Goal: Task Accomplishment & Management: Use online tool/utility

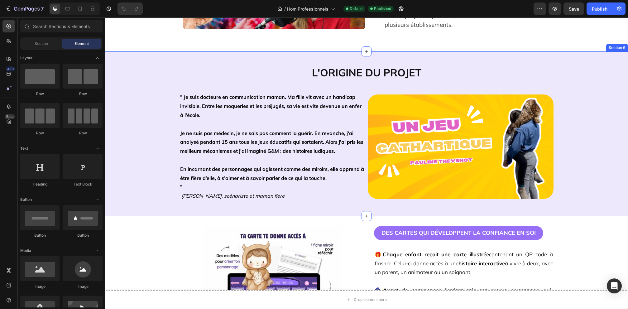
scroll to position [336, 0]
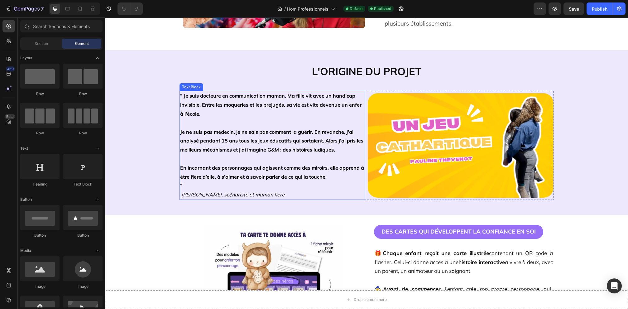
click at [271, 97] on strong "" Je suis docteure en communication maman. Ma fille vit avec un handicap invisi…" at bounding box center [270, 105] width 181 height 24
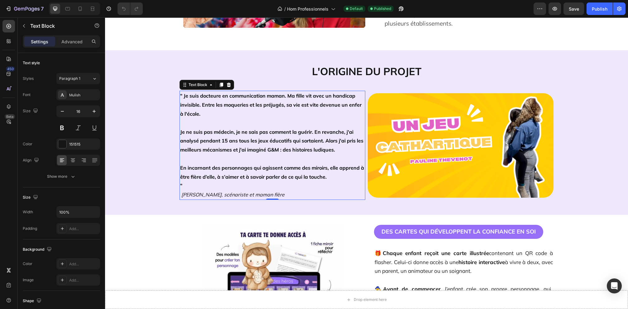
click at [271, 97] on strong "" Je suis docteure en communication maman. Ma fille vit avec un handicap invisi…" at bounding box center [270, 105] width 181 height 24
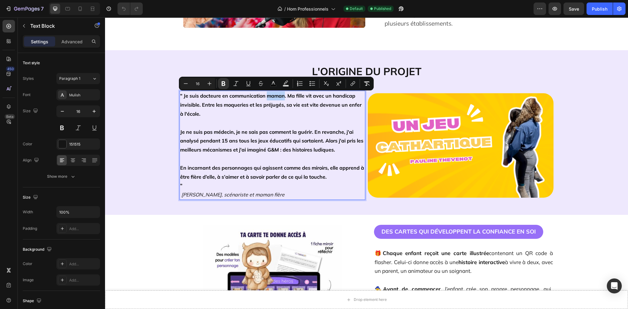
click at [267, 95] on strong "" Je suis docteure en communication maman. Ma fille vit avec un handicap invisi…" at bounding box center [270, 105] width 181 height 24
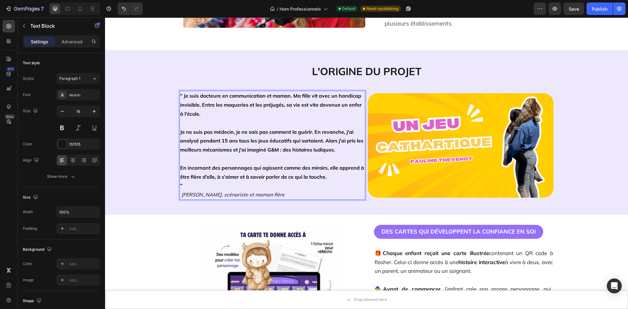
click at [336, 178] on p "En incarnant des personnages qui agissent comme des miroirs, elle apprend à êtr…" at bounding box center [272, 172] width 184 height 18
click at [187, 183] on p "" [PERSON_NAME], scénariste et maman fière" at bounding box center [272, 190] width 184 height 18
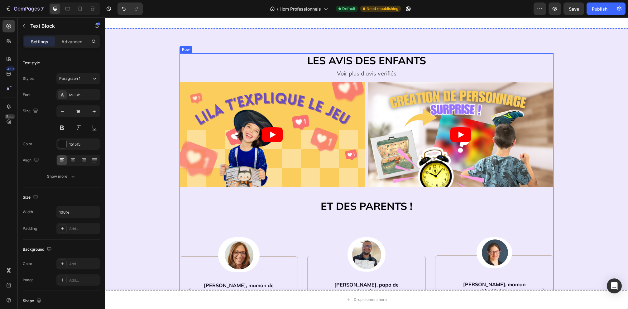
scroll to position [697, 0]
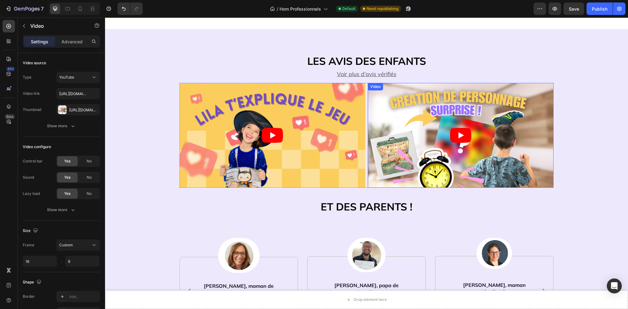
click at [465, 138] on icon "Play" at bounding box center [460, 135] width 21 height 15
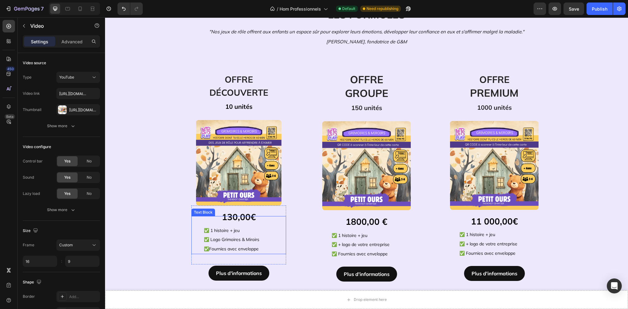
scroll to position [1205, 0]
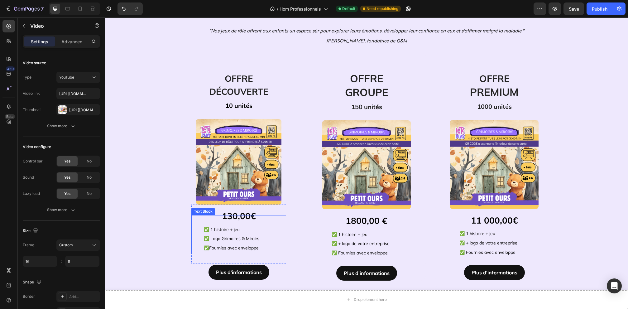
click at [233, 216] on p "✅ 1 histoire + jeu" at bounding box center [239, 225] width 70 height 18
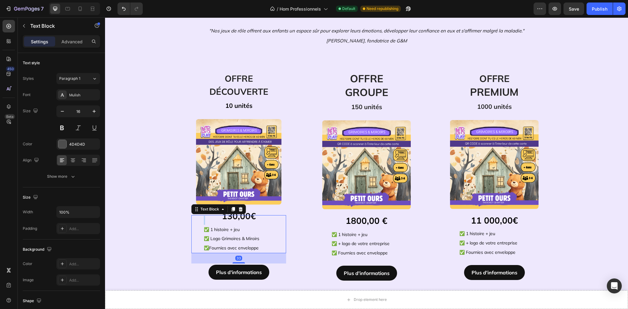
click at [233, 216] on p "⁠⁠⁠⁠⁠⁠⁠ ✅ 1 histoire + jeu" at bounding box center [239, 225] width 70 height 18
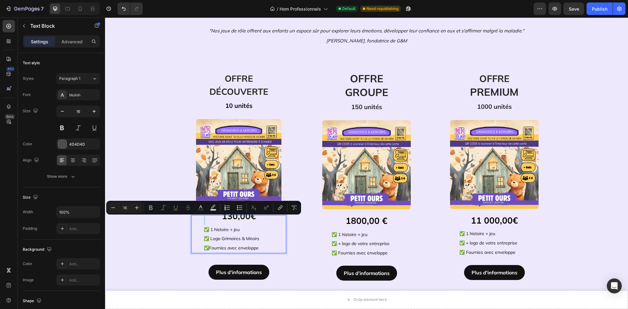
click at [251, 221] on p "✅ 1 histoire + jeu" at bounding box center [239, 225] width 70 height 18
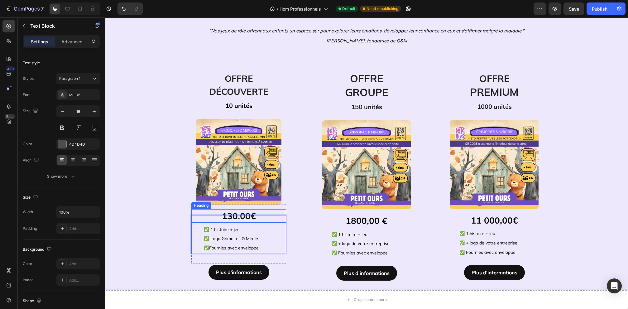
click at [251, 212] on strong "130,00€" at bounding box center [239, 215] width 34 height 11
click at [236, 216] on p "⁠⁠⁠⁠⁠⁠⁠ ✅ 1 histoire + jeu" at bounding box center [239, 225] width 70 height 18
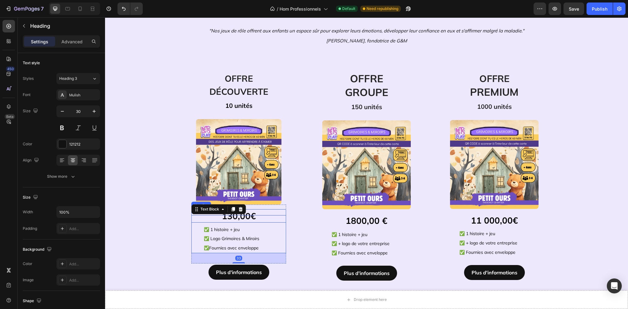
click at [263, 213] on h2 "130,00€" at bounding box center [238, 215] width 95 height 13
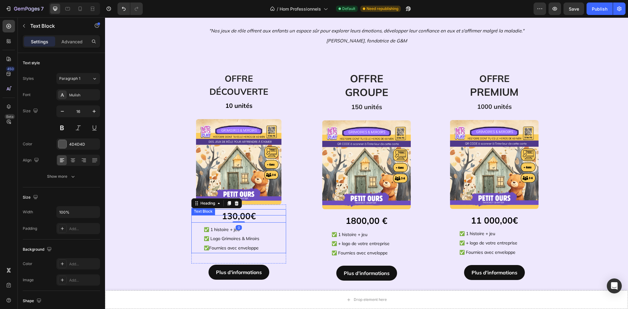
click at [248, 215] on div "⁠⁠⁠⁠⁠⁠⁠ ✅ 1 histoire + jeu ✅ Logo Grimoires & Miroirs ✅ Fournies avec enveloppe" at bounding box center [238, 234] width 71 height 38
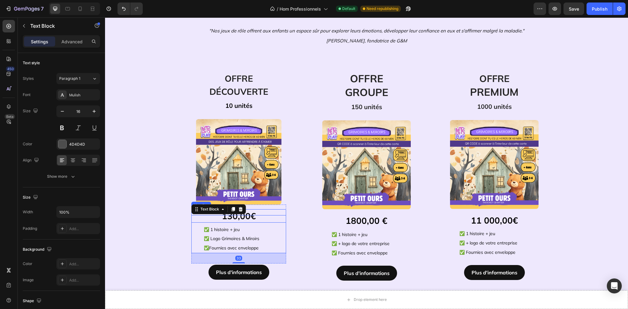
click at [254, 212] on strong "130,00€" at bounding box center [239, 215] width 34 height 11
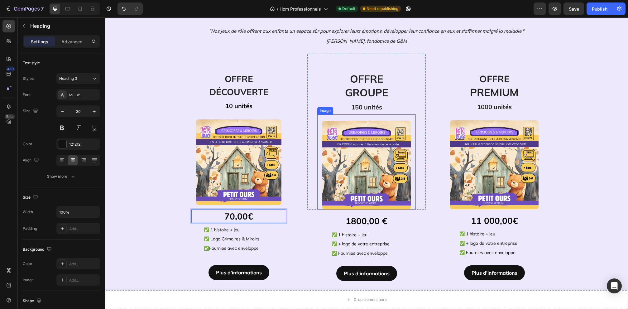
scroll to position [1204, 0]
click at [363, 106] on span "150 unités" at bounding box center [366, 107] width 31 height 8
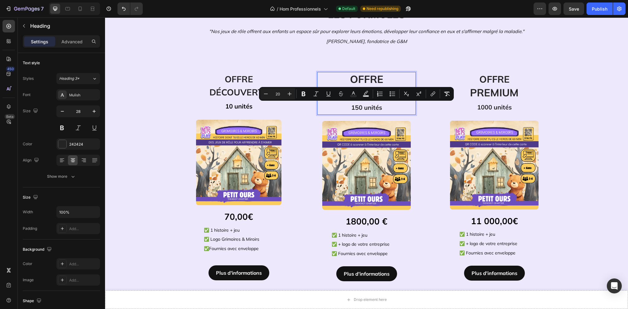
click at [357, 106] on span "150 unités" at bounding box center [366, 107] width 31 height 8
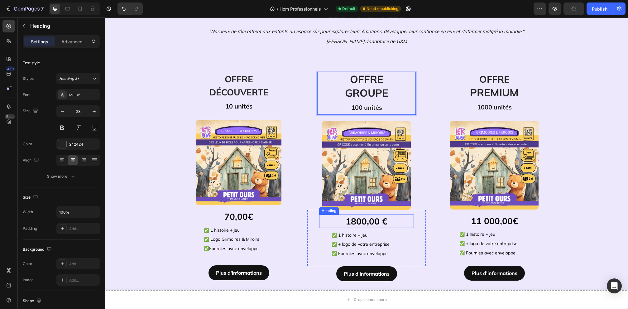
click at [373, 222] on strong "1800,00 €" at bounding box center [366, 221] width 42 height 11
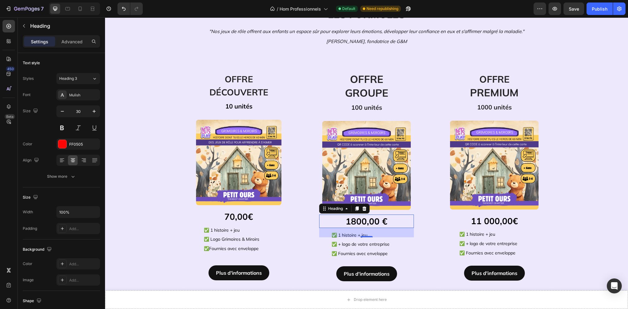
click at [373, 222] on strong "1800,00 €" at bounding box center [366, 221] width 42 height 11
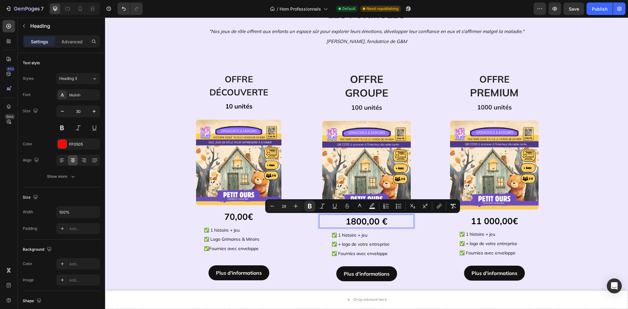
click at [363, 221] on strong "1800,00 €" at bounding box center [366, 221] width 42 height 11
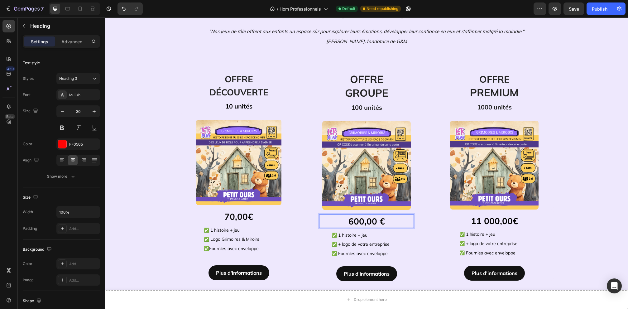
click at [574, 219] on div "LES FORMULES Heading Row "Nos jeux de rôle offrent aux enfants un espace sûr po…" at bounding box center [366, 161] width 513 height 314
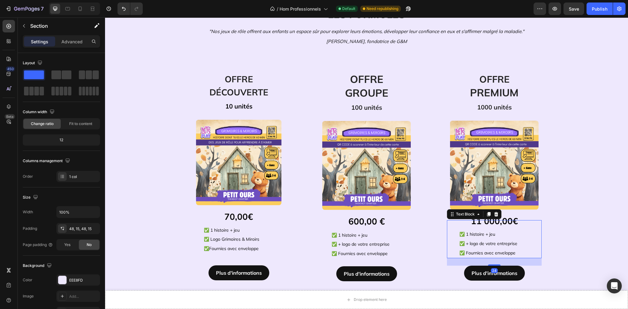
click at [489, 222] on p at bounding box center [494, 225] width 70 height 9
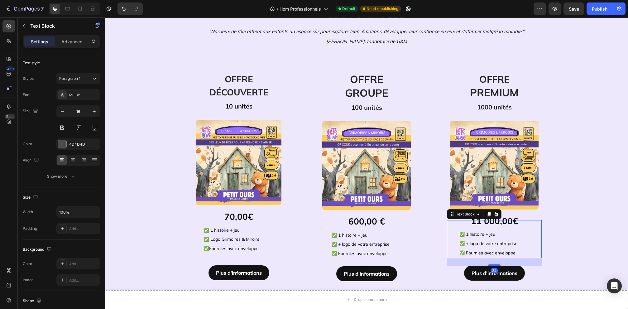
click at [489, 222] on p at bounding box center [494, 225] width 70 height 9
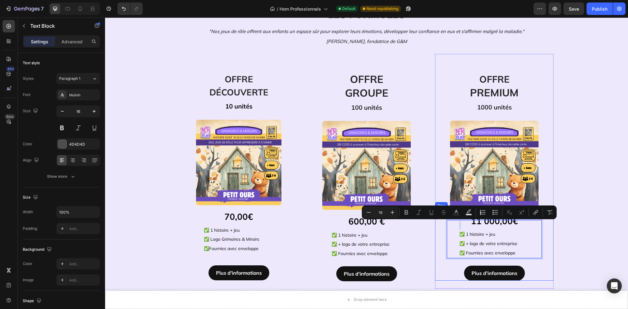
click at [549, 227] on div "11 000,00€ Heading ✅ 1 histoire + jeu ✅ + logo de votre entreprise ✅ Fournies a…" at bounding box center [494, 244] width 118 height 71
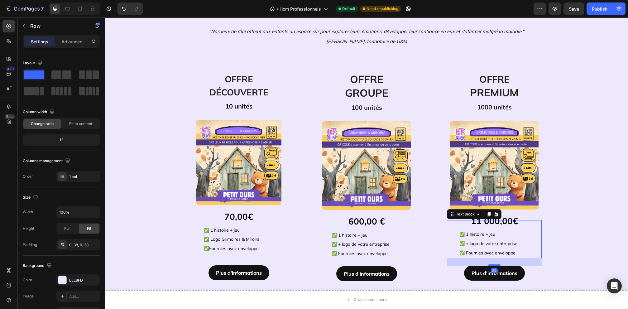
click at [502, 220] on div "✅ 1 histoire + jeu ✅ + logo de votre entreprise ✅ Fournies avec enveloppe" at bounding box center [494, 239] width 71 height 38
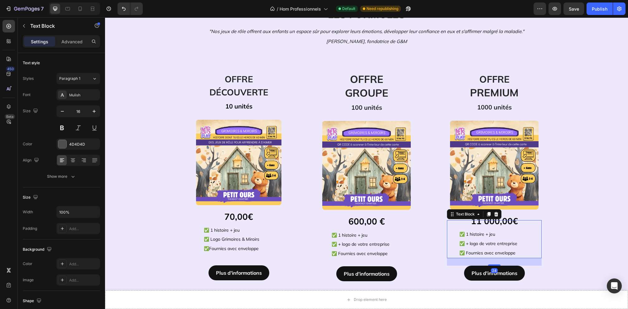
click at [502, 220] on div "✅ 1 histoire + jeu ✅ + logo de votre entreprise ✅ Fournies avec enveloppe" at bounding box center [494, 239] width 71 height 38
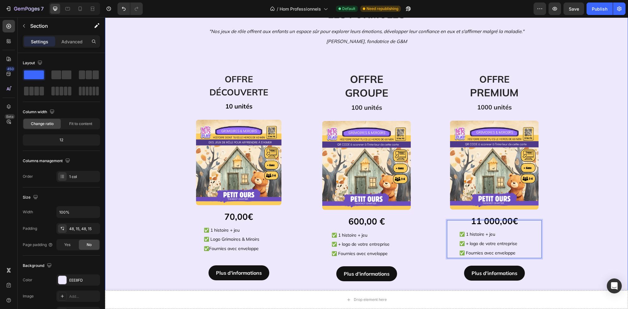
click at [561, 228] on div "LES FORMULES Heading Row "Nos jeux de rôle offrent aux enfants un espace sûr po…" at bounding box center [366, 161] width 513 height 314
click at [495, 216] on strong "11 000,00€" at bounding box center [494, 220] width 47 height 11
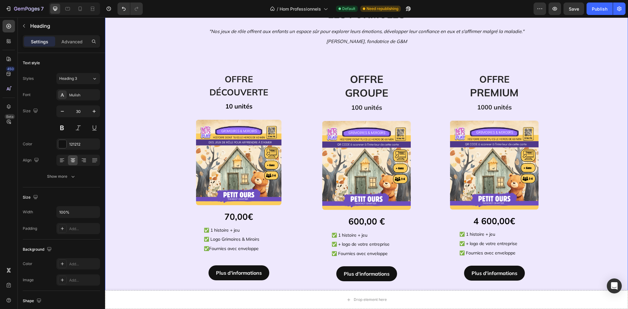
click at [596, 191] on div "LES FORMULES Heading Row "Nos jeux de rôle offrent aux enfants un espace sûr po…" at bounding box center [366, 161] width 513 height 314
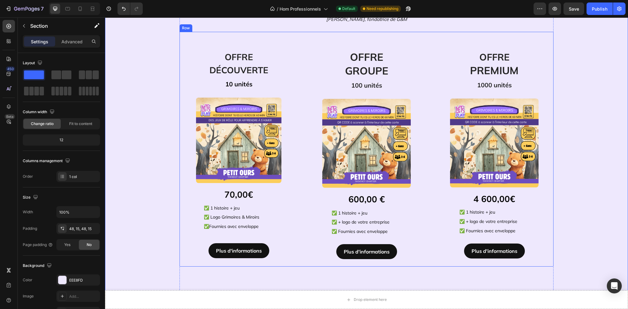
scroll to position [1228, 0]
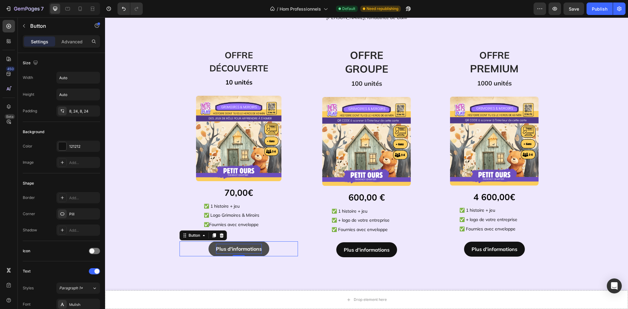
click at [232, 249] on strong "Plus d'informations" at bounding box center [239, 248] width 46 height 6
click at [240, 250] on strong "Plus d'informations" at bounding box center [239, 248] width 46 height 6
drag, startPoint x: 289, startPoint y: 252, endPoint x: 278, endPoint y: 251, distance: 10.9
click at [288, 252] on div "Plus d'informations Button 0" at bounding box center [238, 248] width 118 height 15
click at [264, 249] on link "Plus d'informations" at bounding box center [238, 248] width 61 height 15
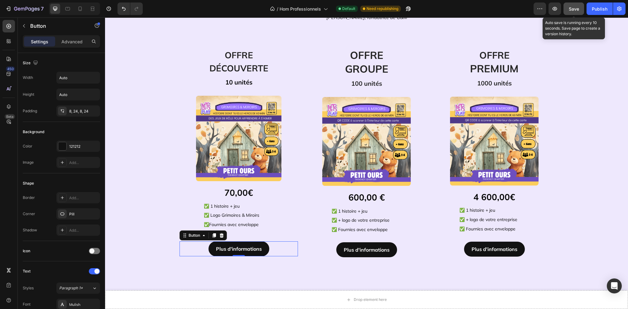
click at [574, 11] on span "Save" at bounding box center [573, 8] width 10 height 5
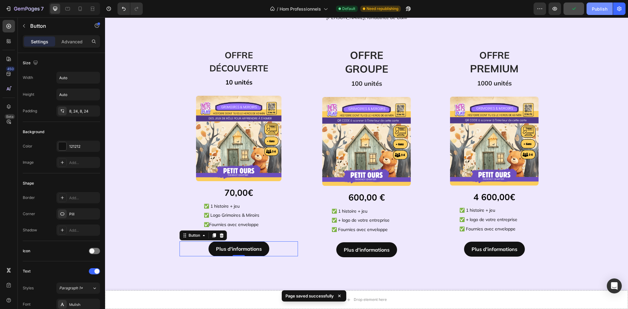
click at [599, 9] on div "Publish" at bounding box center [600, 9] width 16 height 7
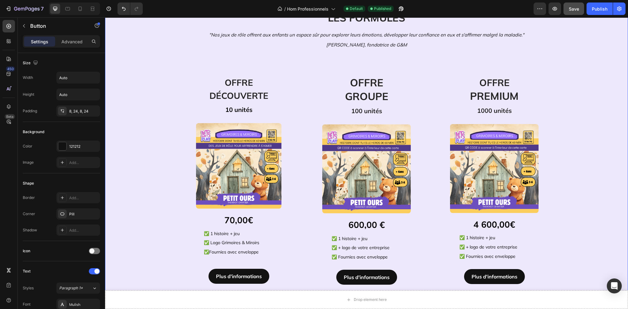
scroll to position [1201, 0]
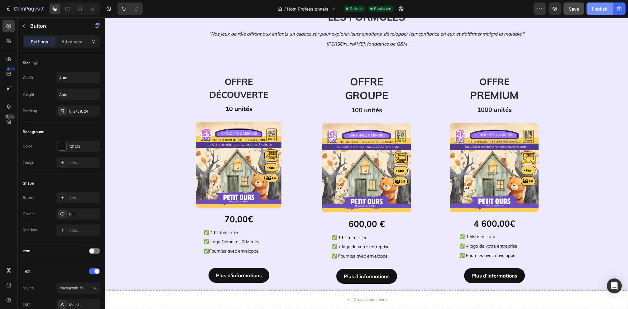
click at [597, 7] on div "Publish" at bounding box center [600, 9] width 16 height 7
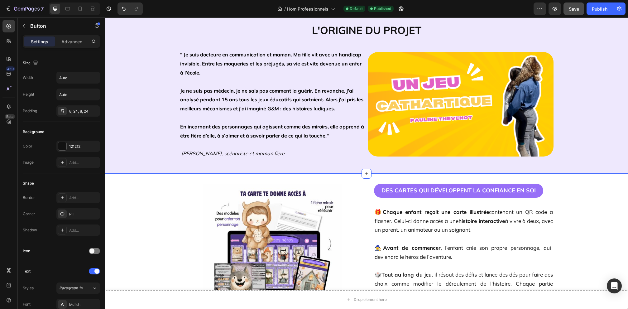
scroll to position [0, 0]
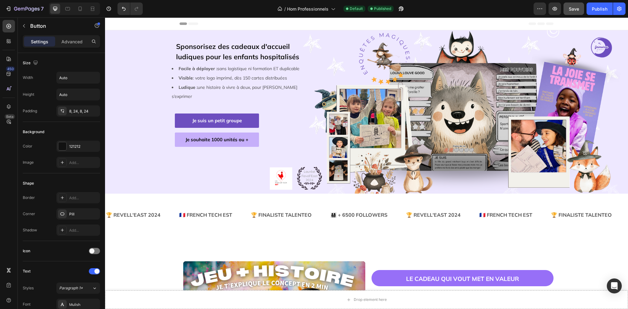
click at [192, 24] on icon at bounding box center [193, 23] width 10 height 2
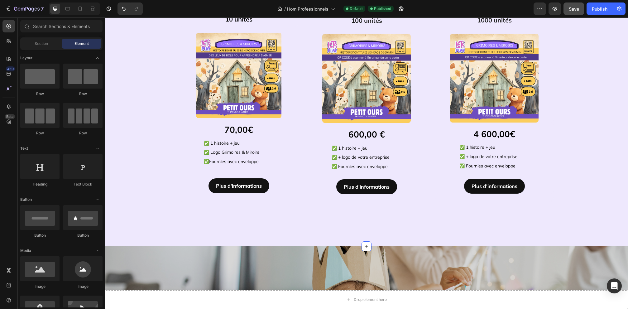
scroll to position [1292, 0]
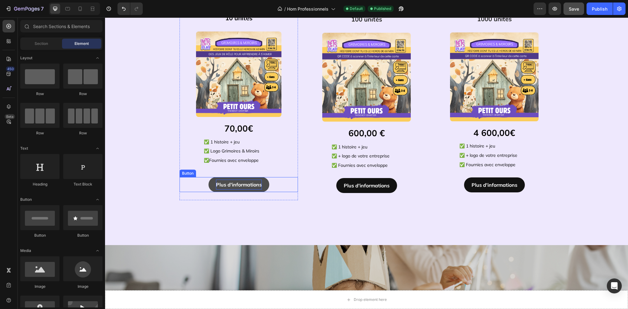
click at [250, 185] on strong "Plus d'informations" at bounding box center [239, 184] width 46 height 6
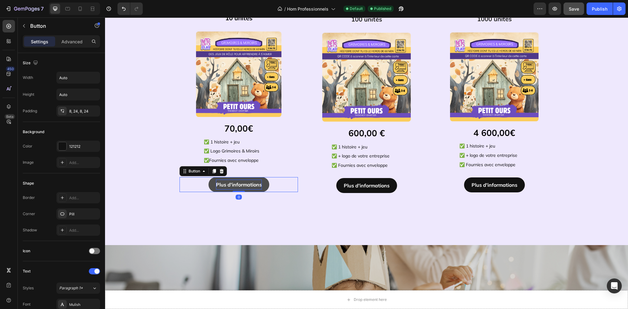
click at [250, 185] on strong "Plus d'informations" at bounding box center [239, 184] width 46 height 6
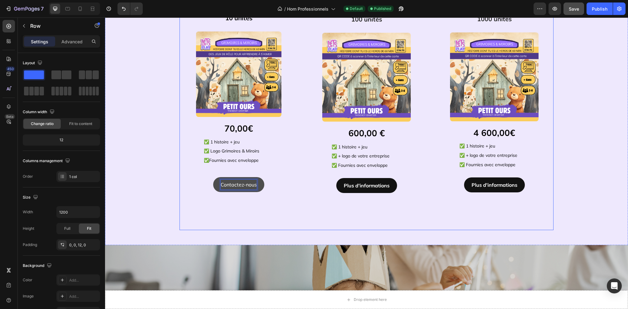
click at [294, 224] on div "LES FORMULES Heading Row "Nos jeux de rôle offrent aux enfants un espace sûr po…" at bounding box center [366, 71] width 374 height 310
click at [239, 183] on p "Contactez-nous" at bounding box center [239, 184] width 36 height 10
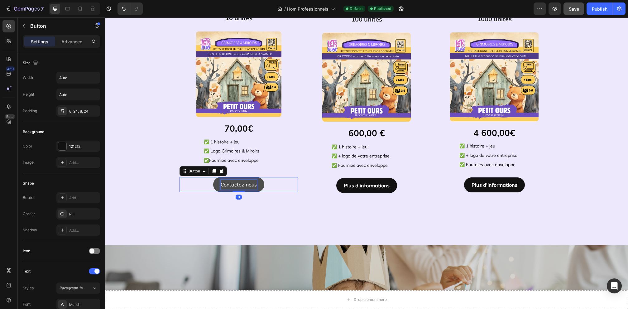
click at [239, 183] on p "Contactez-nous" at bounding box center [239, 184] width 36 height 10
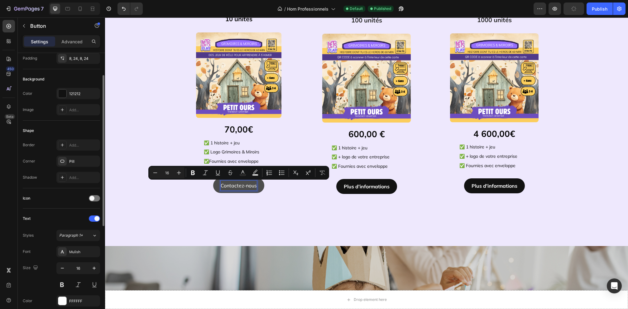
scroll to position [1302, 0]
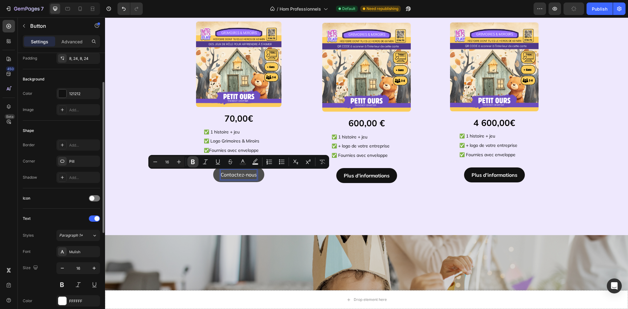
click at [194, 160] on icon "Editor contextual toolbar" at bounding box center [193, 161] width 4 height 5
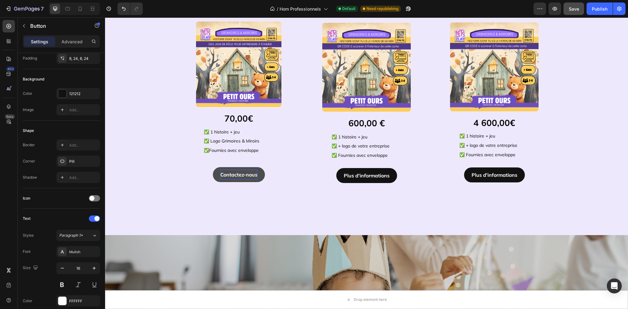
click at [243, 175] on strong "Contactez-nous" at bounding box center [238, 174] width 37 height 6
copy strong "Contactez-nous"
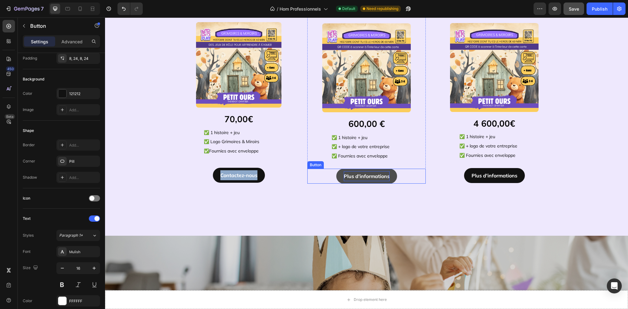
click at [353, 175] on strong "Plus d'informations" at bounding box center [367, 176] width 46 height 6
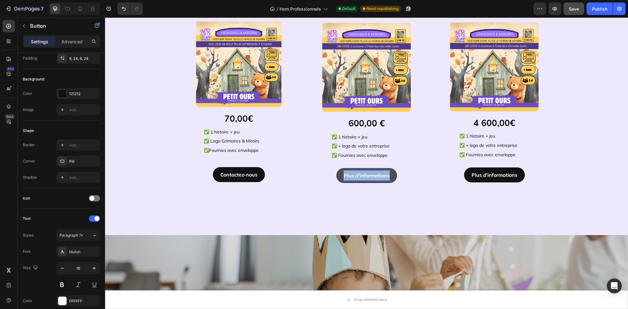
click at [353, 175] on strong "Plus d'informations" at bounding box center [367, 175] width 46 height 6
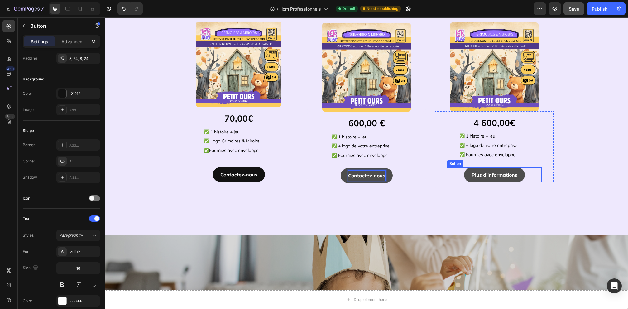
click at [476, 173] on strong "Plus d'informations" at bounding box center [494, 175] width 46 height 6
click at [405, 192] on div "LES FORMULES Heading Row "Nos jeux de rôle offrent aux enfants un espace sûr po…" at bounding box center [366, 61] width 374 height 310
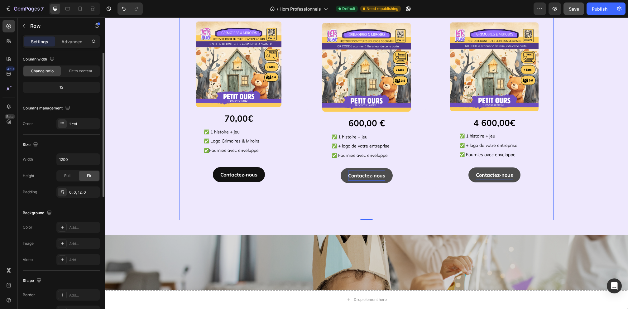
scroll to position [0, 0]
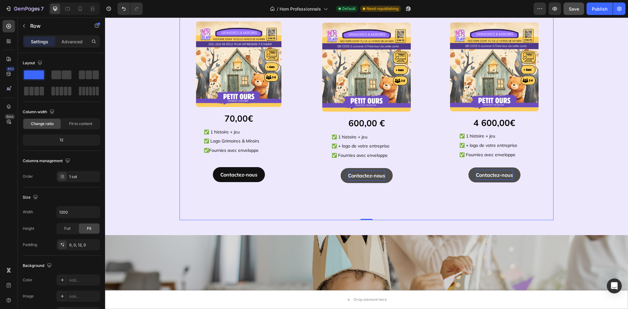
drag, startPoint x: 591, startPoint y: 12, endPoint x: 585, endPoint y: 14, distance: 6.4
click at [591, 12] on button "Publish" at bounding box center [599, 8] width 26 height 12
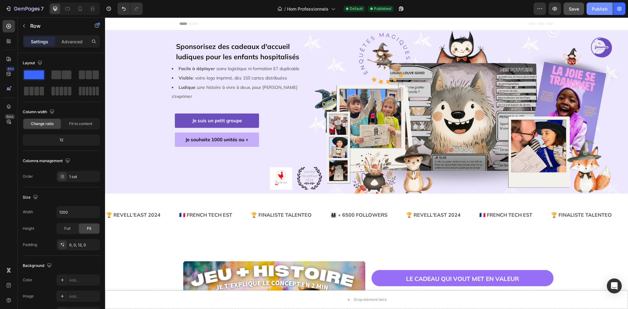
click at [597, 8] on div "Publish" at bounding box center [600, 9] width 16 height 7
click at [21, 8] on icon "button" at bounding box center [23, 9] width 4 height 3
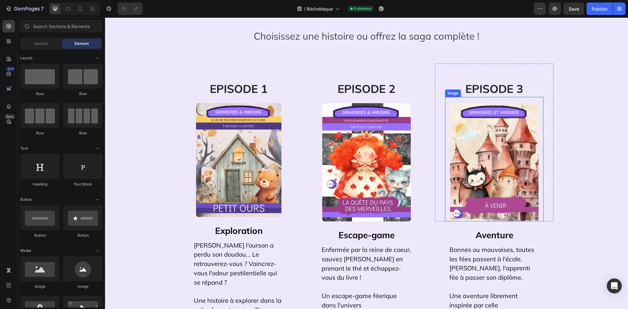
scroll to position [49, 0]
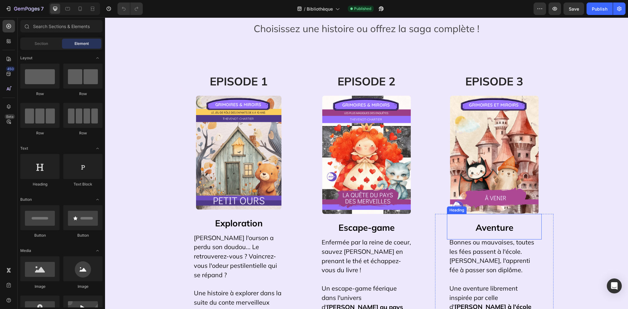
click at [505, 228] on strong "Aventure" at bounding box center [494, 227] width 38 height 11
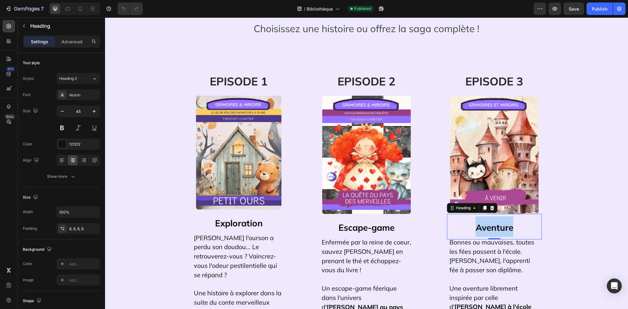
click at [505, 228] on strong "Aventure" at bounding box center [494, 227] width 38 height 11
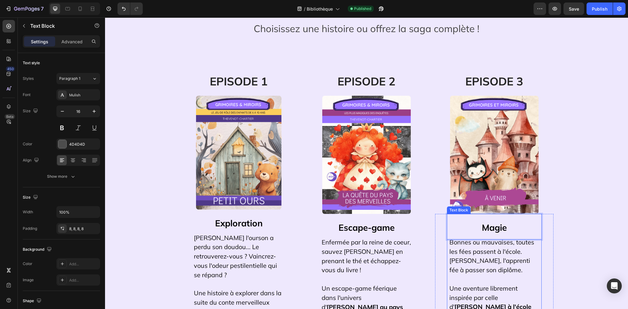
click at [495, 276] on p at bounding box center [494, 279] width 90 height 9
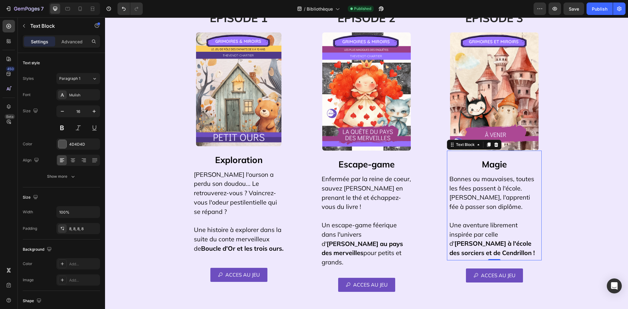
scroll to position [113, 0]
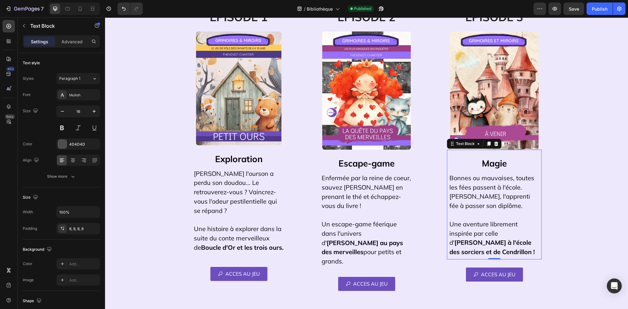
click at [480, 197] on span "Bonnes ou mauvaises, toutes les fées passent à l'école. Aidez Stella, l'apprent…" at bounding box center [491, 192] width 85 height 36
click at [486, 203] on span "Bonnes ou mauvaises, toutes les fées passent à l'école. Aidez Persephine, l'app…" at bounding box center [491, 192] width 85 height 36
click at [525, 187] on p "Bonnes ou mauvaises, toutes les fées passent à l'école. Aidez Persephine, l'app…" at bounding box center [494, 191] width 90 height 37
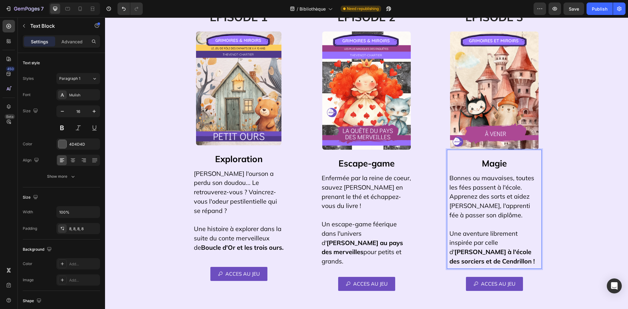
click at [512, 205] on span "Bonnes ou mauvaises, toutes les fées passent à l'école. Apprenez des sorts et a…" at bounding box center [491, 196] width 85 height 45
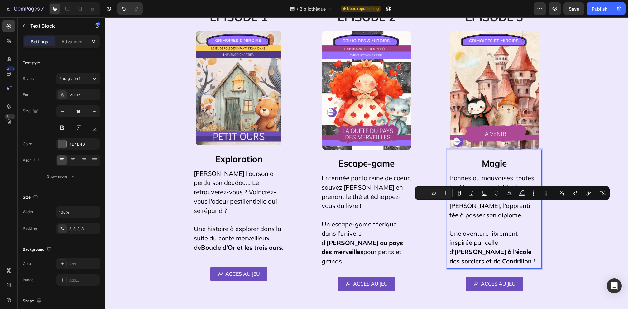
click at [510, 207] on span "Bonnes ou mauvaises, toutes les fées passent à l'école. Apprenez des sorts et a…" at bounding box center [491, 196] width 85 height 45
drag, startPoint x: 512, startPoint y: 206, endPoint x: 485, endPoint y: 209, distance: 27.2
click at [485, 209] on span "Bonnes ou mauvaises, toutes les fées passent à l'école. Apprenez des sorts et a…" at bounding box center [491, 196] width 85 height 45
click at [487, 207] on span "Bonnes ou mauvaises, toutes les fées passent à l'école. Apprenez des sorts et a…" at bounding box center [491, 196] width 85 height 45
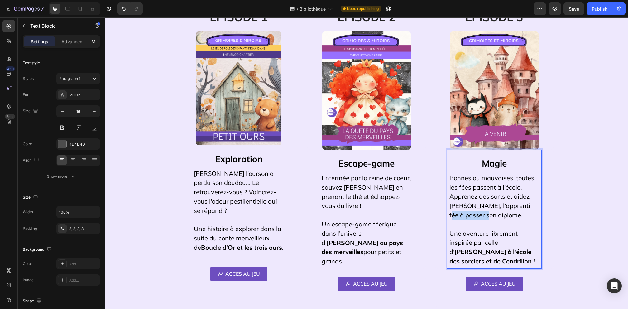
drag, startPoint x: 522, startPoint y: 207, endPoint x: 483, endPoint y: 211, distance: 39.7
click at [483, 211] on p "Bonnes ou mauvaises, toutes les fées passent à l'école. Apprenez des sorts et a…" at bounding box center [494, 196] width 90 height 46
click at [489, 204] on span "Bonnes ou mauvaises, toutes les fées passent à l'école. Apprenez des sorts et a…" at bounding box center [491, 196] width 85 height 45
drag, startPoint x: 520, startPoint y: 207, endPoint x: 484, endPoint y: 210, distance: 35.6
click at [484, 210] on span "Bonnes ou mauvaises, toutes les fées passent à l'école. Apprenez des sorts et a…" at bounding box center [491, 196] width 85 height 45
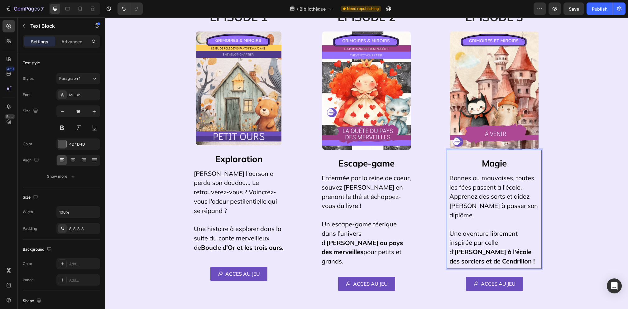
click at [484, 215] on p "Bonnes ou mauvaises, toutes les fées passent à l'école. Apprenez des sorts et a…" at bounding box center [494, 196] width 90 height 46
click at [480, 189] on span "Bonnes ou mauvaises, toutes les fées passent à l'école. Apprenez des sorts et a…" at bounding box center [493, 196] width 88 height 45
click at [557, 175] on div "LES HISTOIRES Heading Row Choisissez une histoire ou offrez la saga complète ! …" at bounding box center [366, 293] width 513 height 723
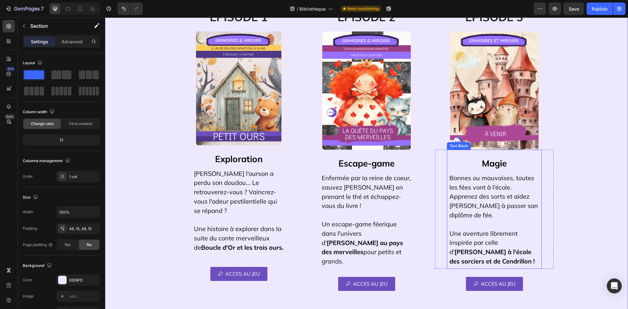
click at [512, 248] on strong "Harry-Potter à l'école des sorciers et de Cendrillon !" at bounding box center [491, 256] width 85 height 17
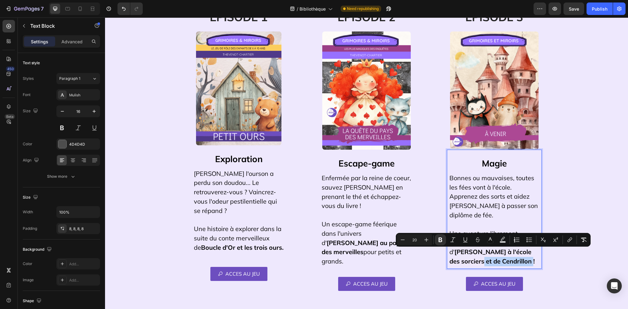
drag, startPoint x: 531, startPoint y: 253, endPoint x: 531, endPoint y: 261, distance: 8.7
click at [531, 261] on p "Une aventure librement inspirée par celle d' Harry-Potter à l'école des sorcier…" at bounding box center [494, 247] width 90 height 37
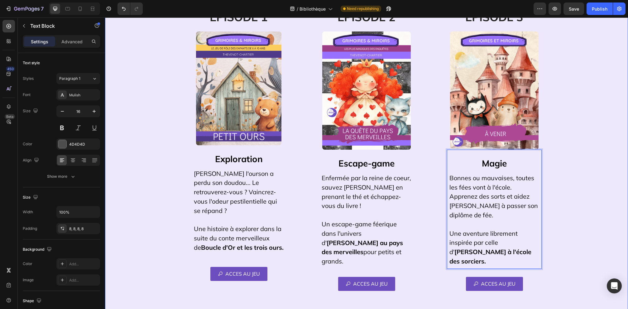
click at [593, 163] on div "LES HISTOIRES Heading Row Choisissez une histoire ou offrez la saga complète ! …" at bounding box center [366, 293] width 513 height 723
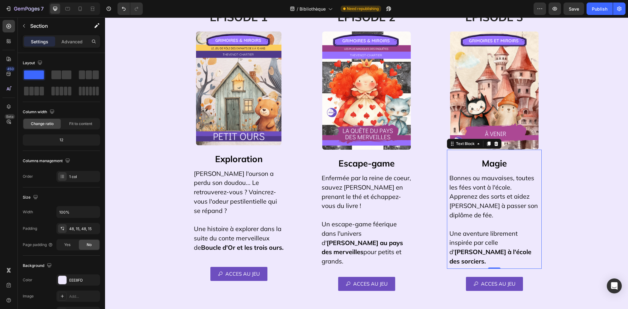
click at [501, 178] on span "Bonnes ou mauvaises, toutes les fées vont à l'école. Apprenez des sorts et aide…" at bounding box center [493, 196] width 88 height 45
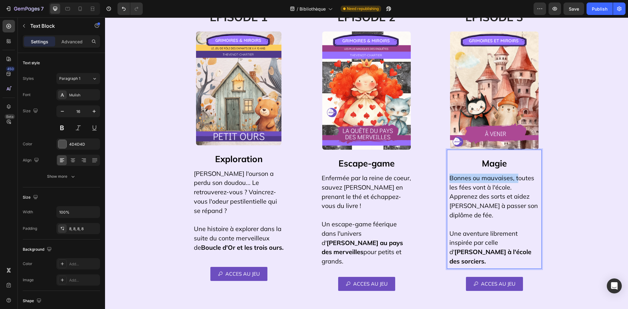
drag, startPoint x: 517, startPoint y: 178, endPoint x: 451, endPoint y: 180, distance: 66.1
click at [451, 180] on span "Bonnes ou mauvaises, toutes les fées vont à l'école. Apprenez des sorts et aide…" at bounding box center [493, 196] width 88 height 45
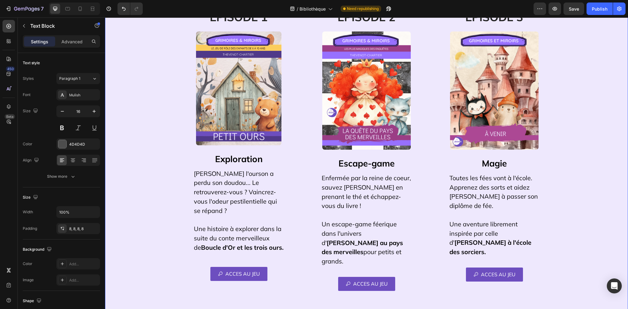
click at [565, 186] on div "LES HISTOIRES Heading Row Choisissez une histoire ou offrez la saga complète ! …" at bounding box center [366, 293] width 513 height 723
click at [468, 178] on span "Toutes les fées vont à l'école. Apprenez des sorts et aidez Persephine à passer…" at bounding box center [493, 192] width 88 height 36
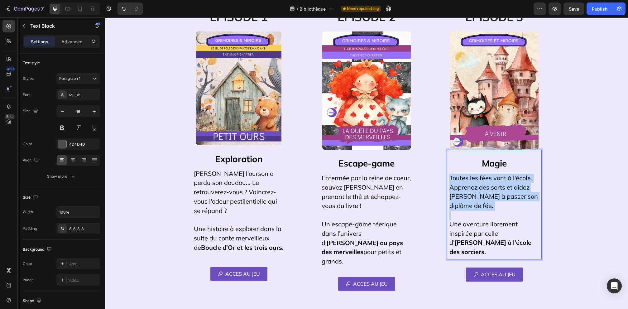
click at [468, 178] on span "Toutes les fées vont à l'école. Apprenez des sorts et aidez Persephine à passer…" at bounding box center [493, 192] width 88 height 36
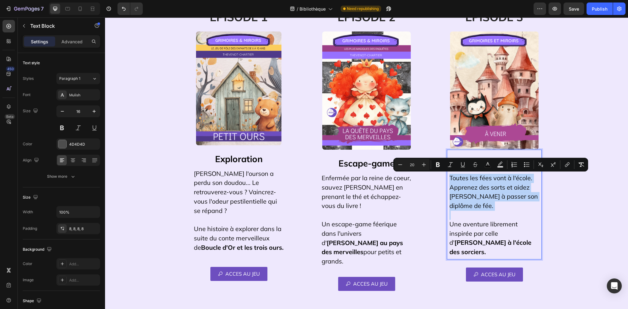
click at [468, 178] on span "Toutes les fées vont à l'école. Apprenez des sorts et aidez Persephine à passer…" at bounding box center [493, 192] width 88 height 36
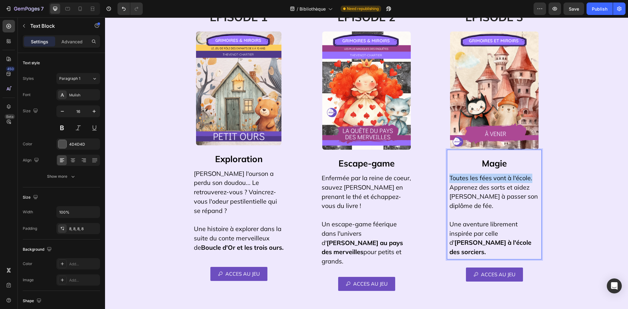
drag, startPoint x: 486, startPoint y: 179, endPoint x: 449, endPoint y: 180, distance: 36.4
click at [449, 180] on p "Toutes les fées vont à l'école. Apprenez des sorts et aidez Persephine à passer…" at bounding box center [494, 191] width 90 height 37
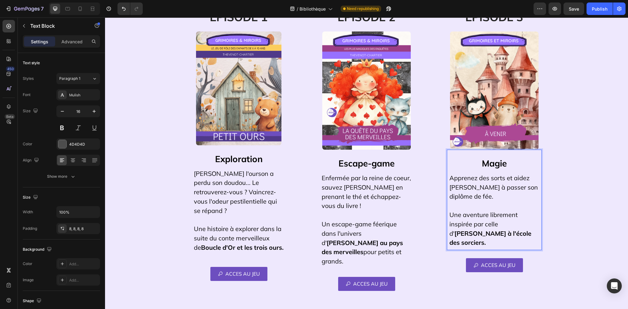
click at [509, 195] on p "Apprenez des sorts et aidez Persephine à passer son diplôme de fée." at bounding box center [494, 187] width 90 height 28
click at [530, 233] on strong "Harry-Potter à l'école des sorciers." at bounding box center [490, 237] width 82 height 17
click at [528, 236] on strong "Harry-Potter à l'école des sorciers et Cendrillon." at bounding box center [490, 237] width 82 height 17
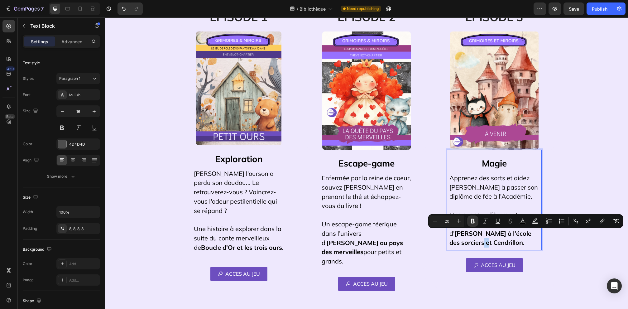
drag, startPoint x: 531, startPoint y: 235, endPoint x: 537, endPoint y: 235, distance: 5.3
click at [531, 235] on strong "Harry-Potter à l'école des sorciers et Cendrillon." at bounding box center [490, 237] width 82 height 17
click at [469, 221] on button "Bold" at bounding box center [472, 220] width 11 height 11
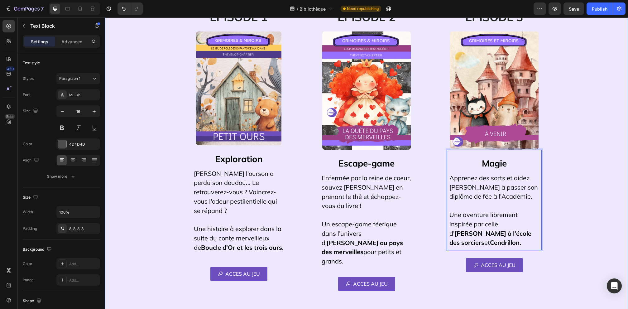
click at [597, 184] on div "LES HISTOIRES Heading Row Choisissez une histoire ou offrez la saga complète ! …" at bounding box center [366, 293] width 513 height 723
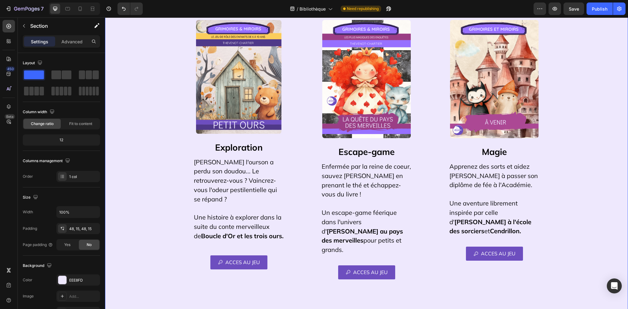
scroll to position [123, 0]
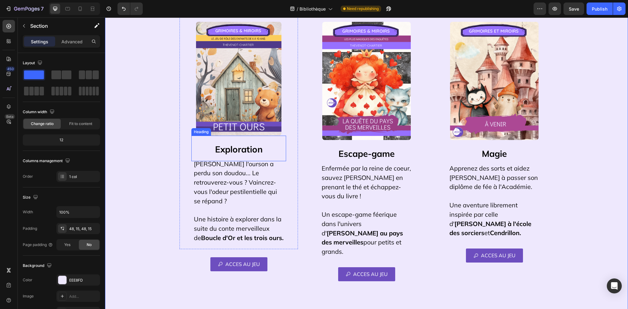
click at [230, 148] on strong "Exploration" at bounding box center [239, 149] width 48 height 11
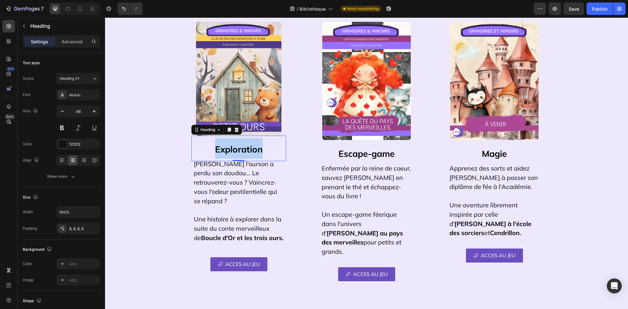
click at [230, 148] on strong "Exploration" at bounding box center [239, 149] width 48 height 11
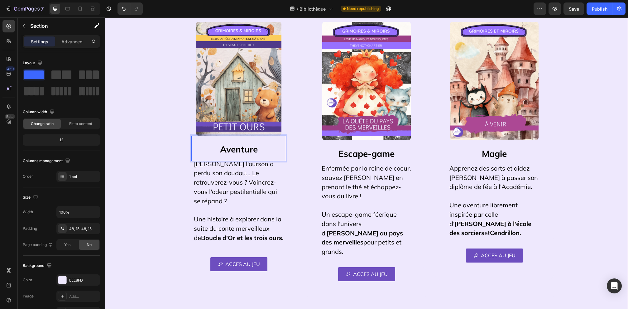
click at [578, 127] on div "LES HISTOIRES Heading Row Choisissez une histoire ou offrez la saga complète ! …" at bounding box center [366, 283] width 513 height 723
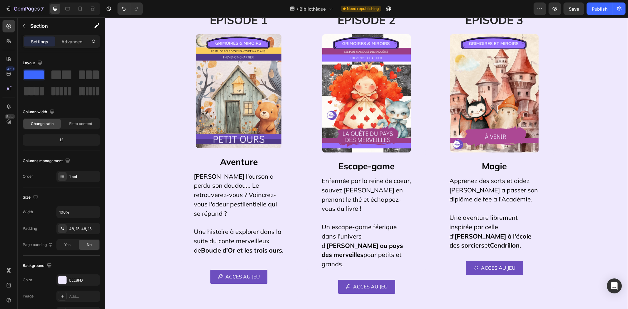
scroll to position [99, 0]
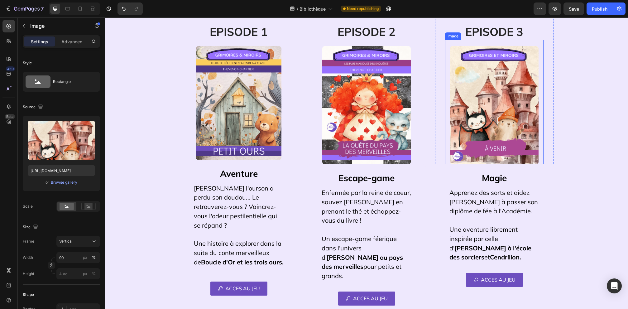
click at [533, 113] on img at bounding box center [494, 105] width 88 height 118
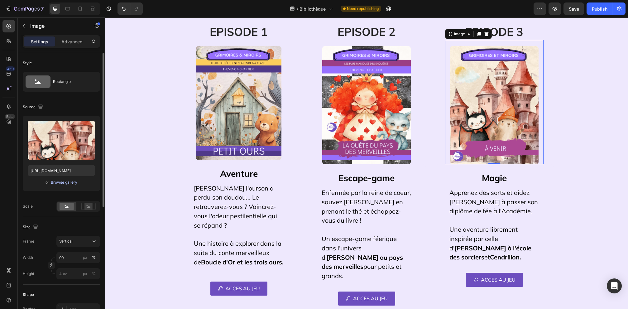
click at [66, 181] on div "Browse gallery" at bounding box center [64, 182] width 26 height 6
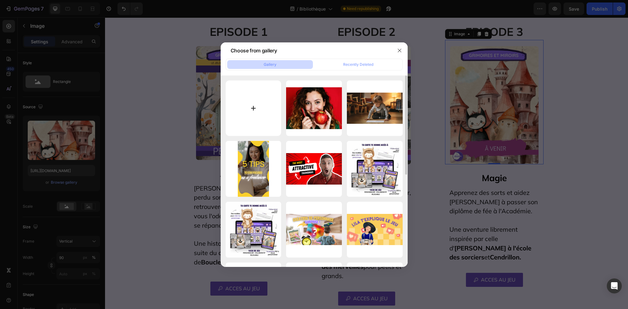
click at [262, 106] on input "file" at bounding box center [254, 108] width 56 height 56
type input "C:\fakepath\Couverture Mission Magie.png"
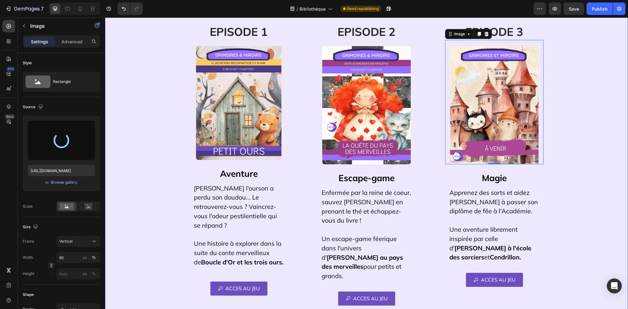
type input "https://cdn.shopify.com/s/files/1/0853/5084/2711/files/gempages_539024506933478…"
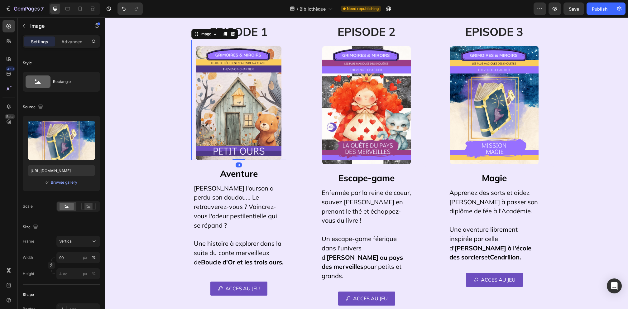
click at [232, 108] on img at bounding box center [238, 103] width 85 height 114
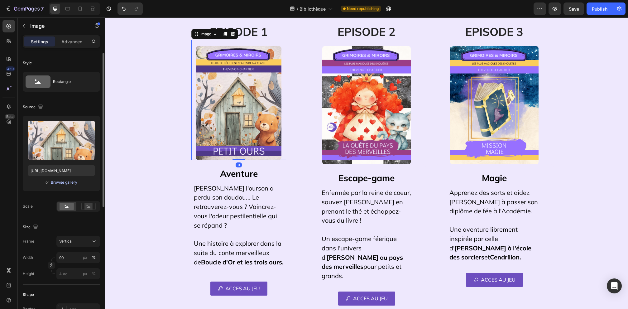
click at [62, 183] on div "Browse gallery" at bounding box center [64, 182] width 26 height 6
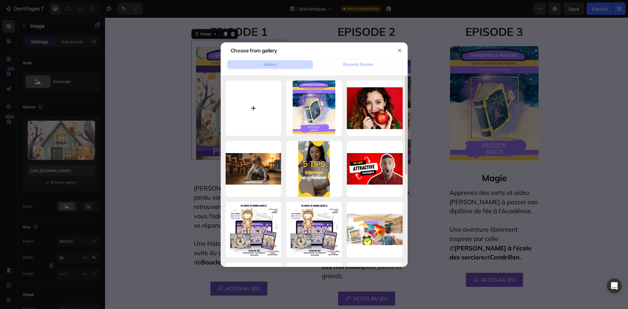
click at [261, 108] on input "file" at bounding box center [254, 108] width 56 height 56
type input "C:\fakepath\NEW KDP couverture.png"
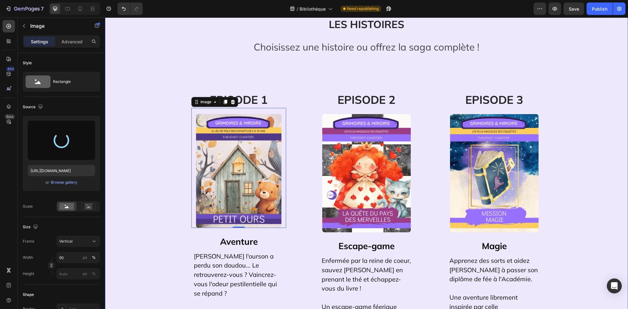
scroll to position [29, 0]
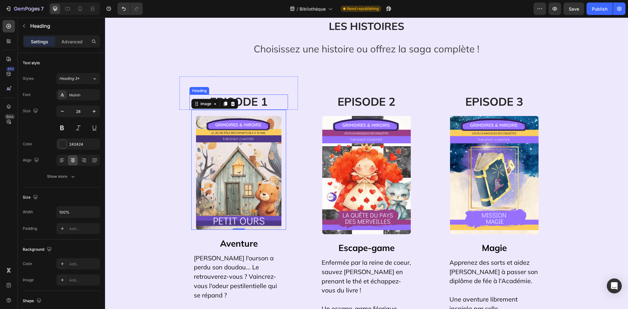
click at [258, 101] on span "EPISODE 1" at bounding box center [239, 101] width 58 height 14
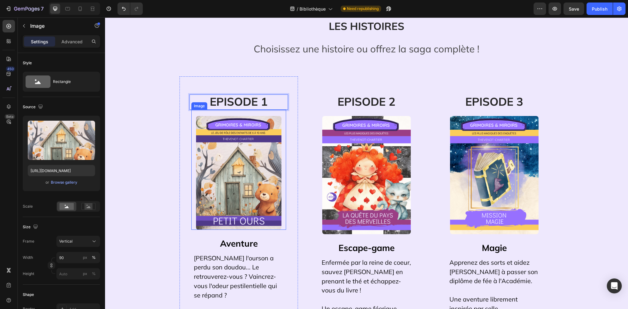
click at [224, 169] on img at bounding box center [238, 173] width 85 height 114
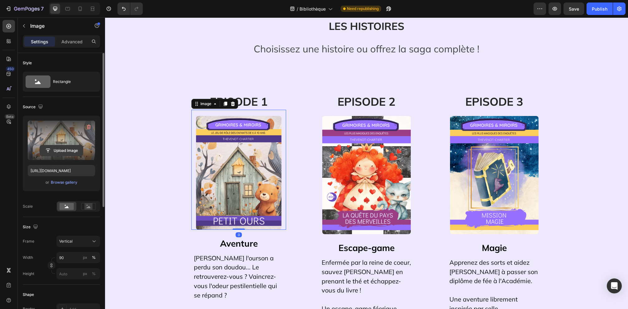
click at [76, 152] on input "file" at bounding box center [61, 150] width 43 height 11
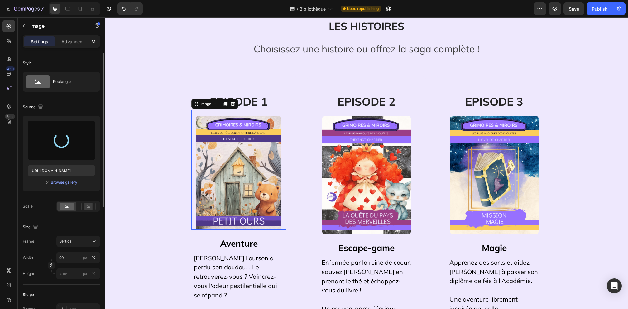
type input "https://cdn.shopify.com/s/files/1/0853/5084/2711/files/gempages_539024506933478…"
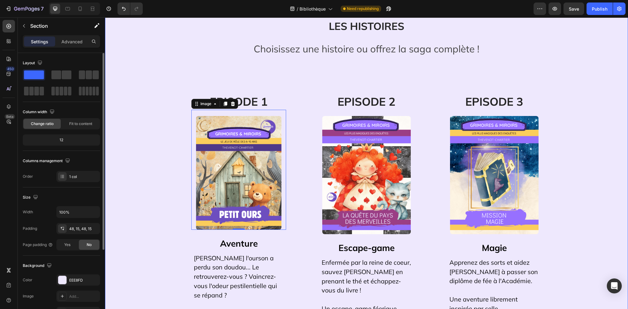
click at [121, 11] on icon "Undo/Redo" at bounding box center [124, 9] width 6 height 6
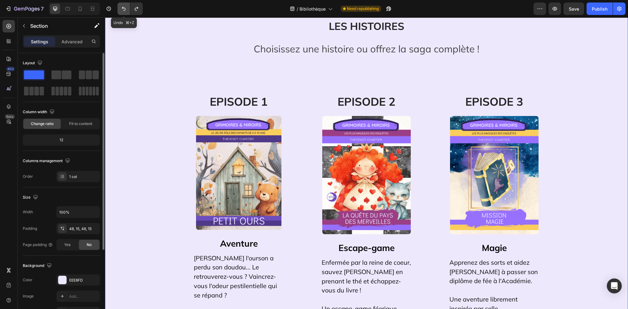
click at [125, 12] on button "Undo/Redo" at bounding box center [123, 8] width 12 height 12
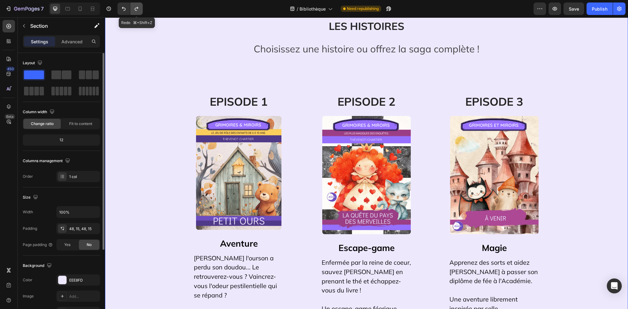
click at [138, 12] on icon "Undo/Redo" at bounding box center [136, 9] width 6 height 6
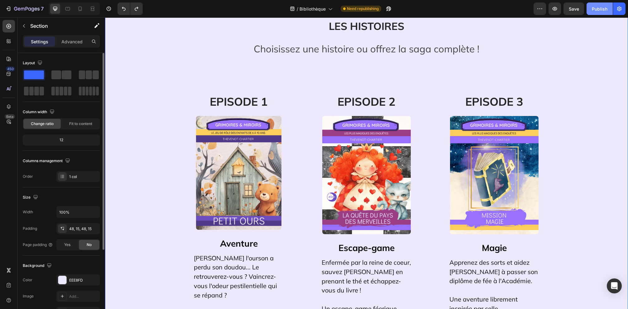
click at [599, 13] on button "Publish" at bounding box center [599, 8] width 26 height 12
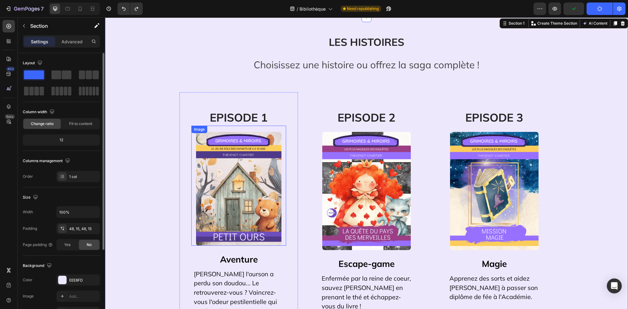
scroll to position [2, 0]
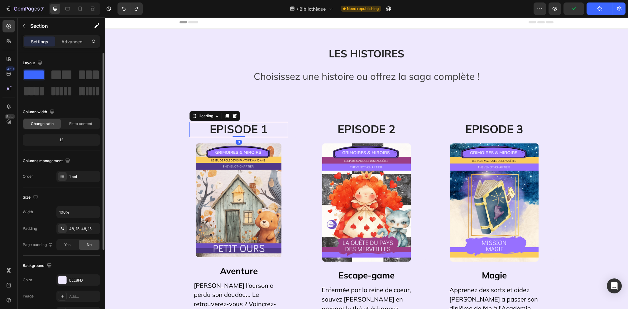
click at [233, 130] on span "EPISODE 1" at bounding box center [239, 129] width 58 height 14
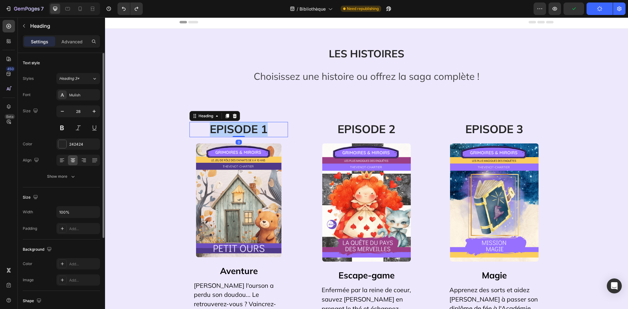
click at [233, 130] on span "EPISODE 1" at bounding box center [239, 129] width 58 height 14
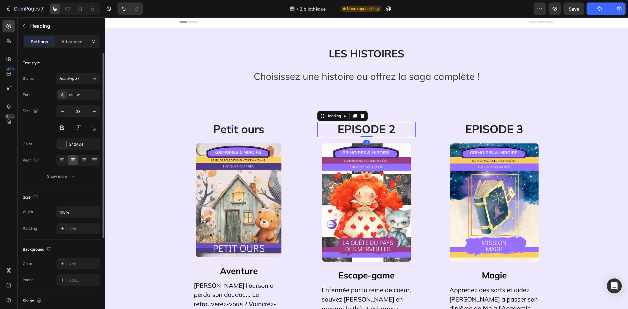
click at [382, 133] on span "EPISODE 2" at bounding box center [366, 129] width 58 height 14
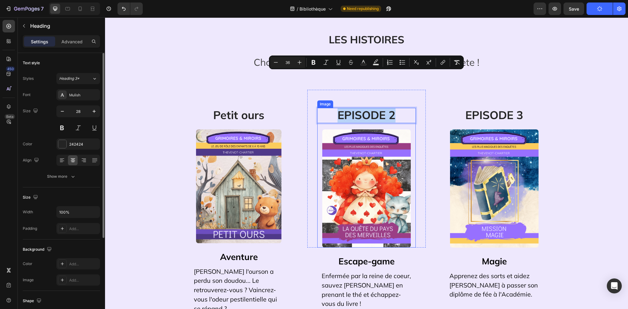
scroll to position [0, 0]
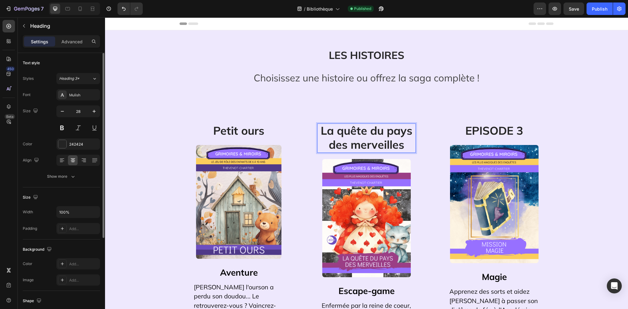
click at [361, 141] on span "La quête du pays des merveilles" at bounding box center [367, 137] width 92 height 28
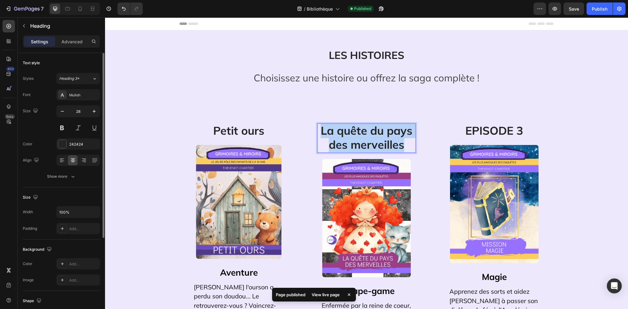
click at [361, 141] on span "La quête du pays des merveilles" at bounding box center [367, 137] width 92 height 28
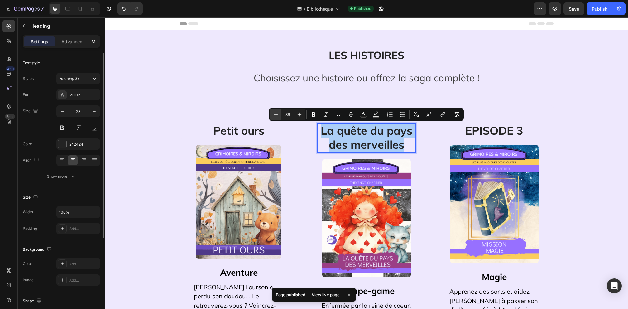
click at [279, 112] on button "Minus" at bounding box center [275, 114] width 11 height 11
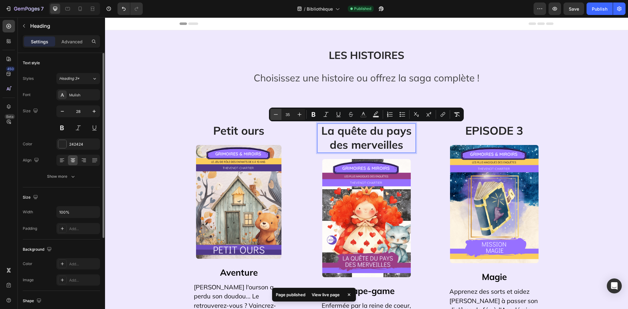
click at [279, 112] on button "Minus" at bounding box center [275, 114] width 11 height 11
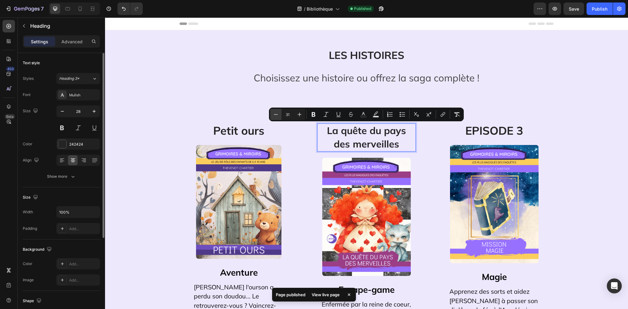
click at [279, 112] on button "Minus" at bounding box center [275, 114] width 11 height 11
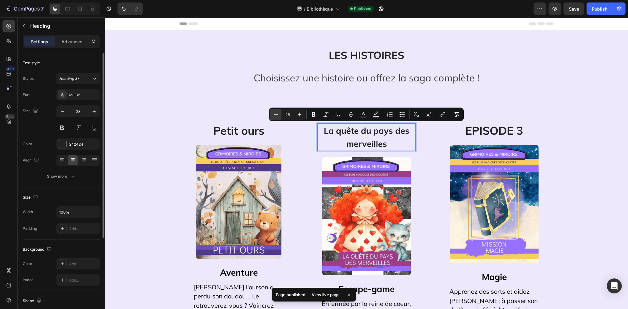
click at [279, 112] on button "Minus" at bounding box center [275, 114] width 11 height 11
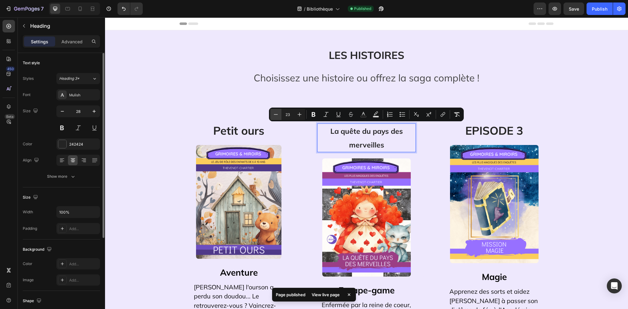
click at [279, 112] on button "Minus" at bounding box center [275, 114] width 11 height 11
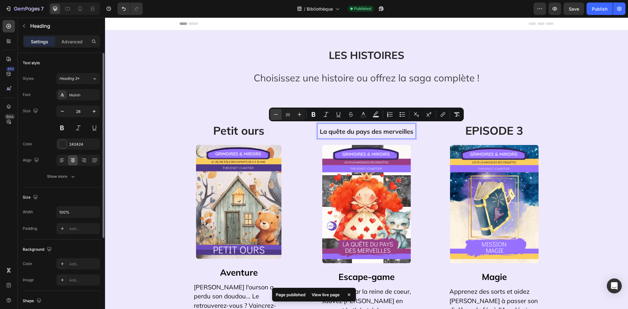
click at [279, 112] on button "Minus" at bounding box center [275, 114] width 11 height 11
type input "19"
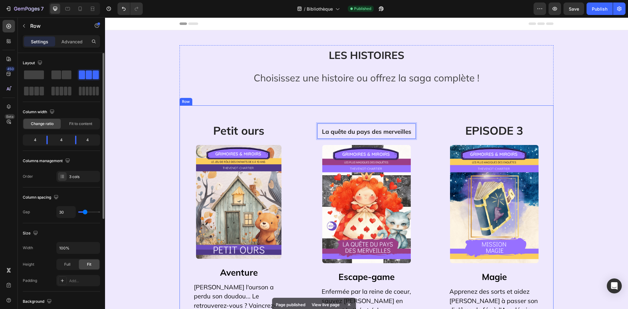
click at [430, 134] on div "⁠⁠⁠⁠⁠⁠⁠ Petit ours Heading Row Image ⁠⁠⁠⁠⁠⁠⁠ Aventure Heading Léon l'ourson a p…" at bounding box center [366, 263] width 374 height 316
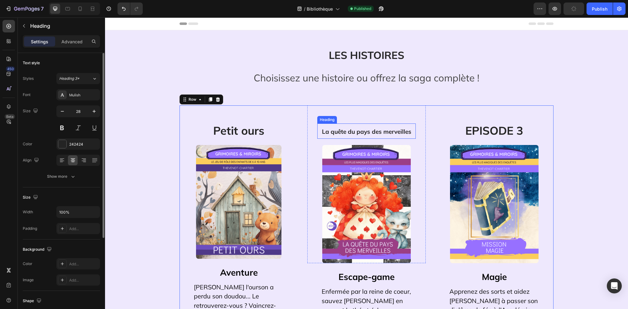
click at [362, 132] on span "La quête du pays des merveilles" at bounding box center [366, 131] width 89 height 7
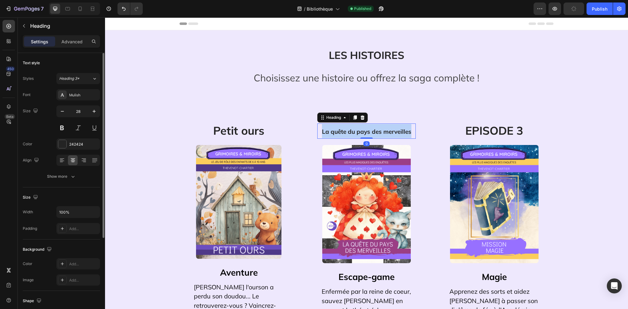
click at [362, 132] on span "La quête du pays des merveilles" at bounding box center [366, 131] width 89 height 7
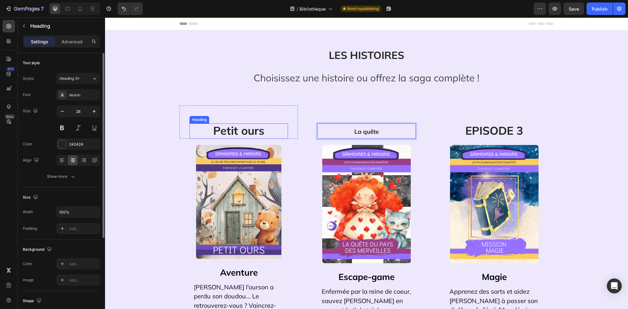
click at [244, 131] on span "Petit ours" at bounding box center [238, 130] width 51 height 14
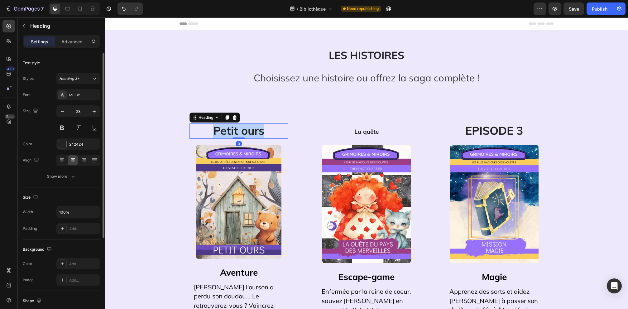
click at [244, 131] on span "Petit ours" at bounding box center [238, 130] width 51 height 14
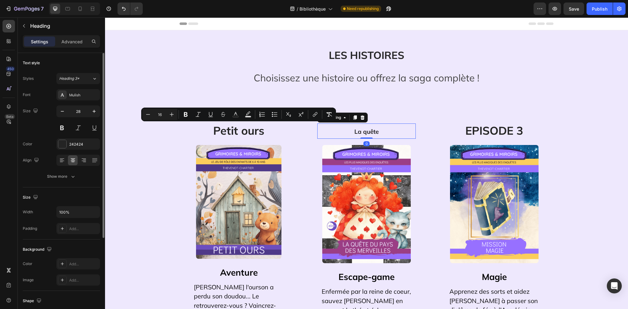
click at [366, 134] on span "La quête" at bounding box center [366, 131] width 24 height 7
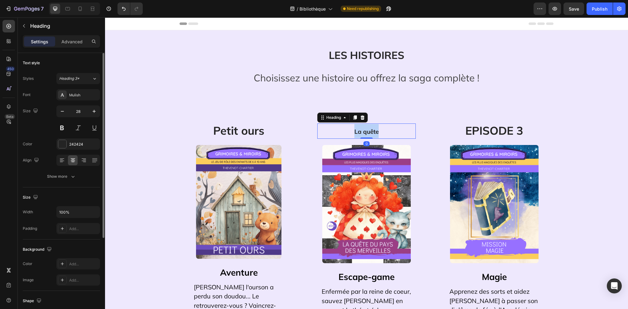
click at [366, 134] on span "La quête" at bounding box center [366, 131] width 24 height 7
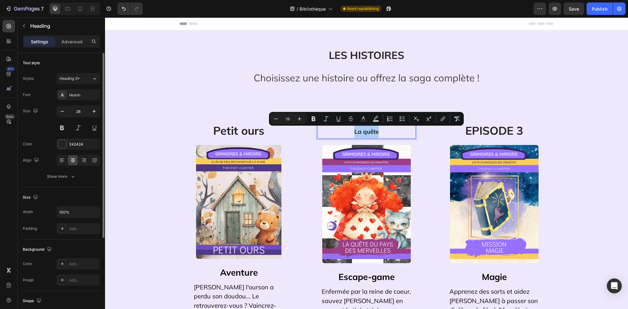
click at [290, 115] on input "19" at bounding box center [287, 118] width 12 height 7
type input "37"
click at [432, 136] on div "⁠⁠⁠⁠⁠⁠⁠ Petit ours Heading Row Image ⁠⁠⁠⁠⁠⁠⁠ Aventure Heading Léon l'ourson a p…" at bounding box center [366, 263] width 374 height 316
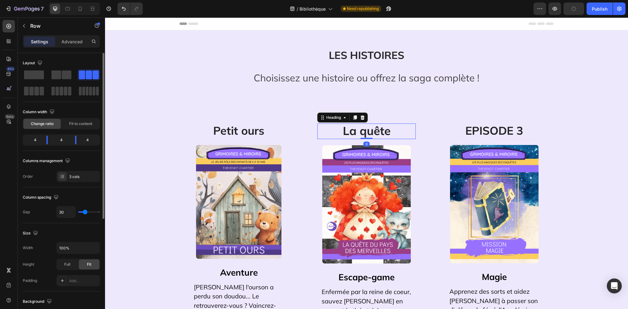
click at [374, 130] on span "La quête" at bounding box center [367, 130] width 48 height 14
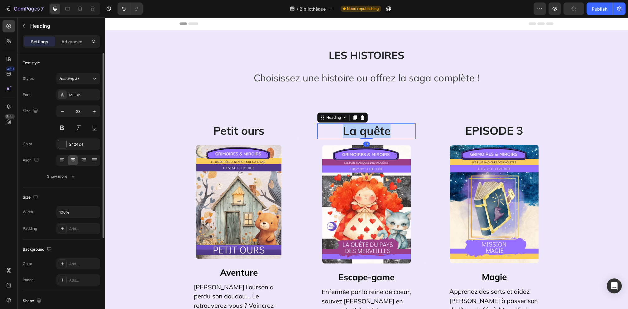
click at [374, 130] on span "La quête" at bounding box center [367, 130] width 48 height 14
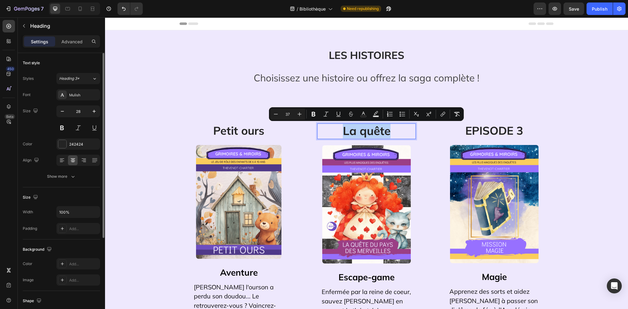
click at [400, 136] on p "La quête" at bounding box center [366, 131] width 97 height 14
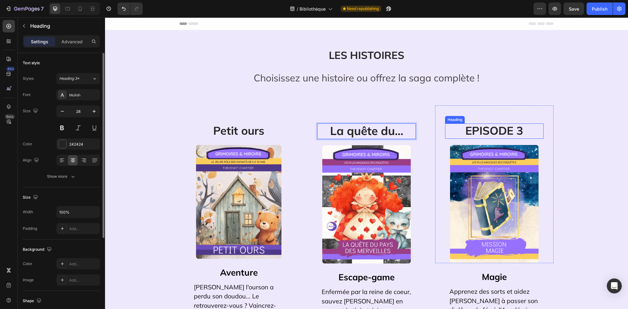
click at [482, 125] on span "EPISODE 3" at bounding box center [494, 130] width 58 height 14
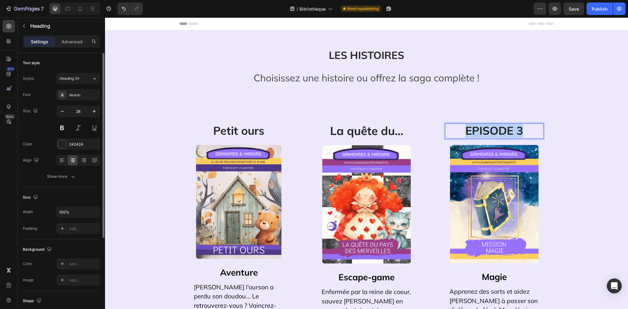
click at [482, 125] on span "EPISODE 3" at bounding box center [494, 130] width 58 height 14
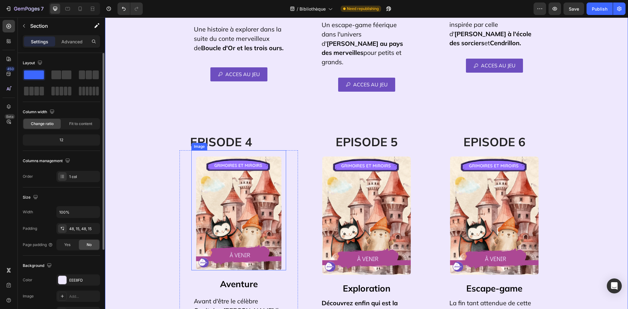
scroll to position [307, 0]
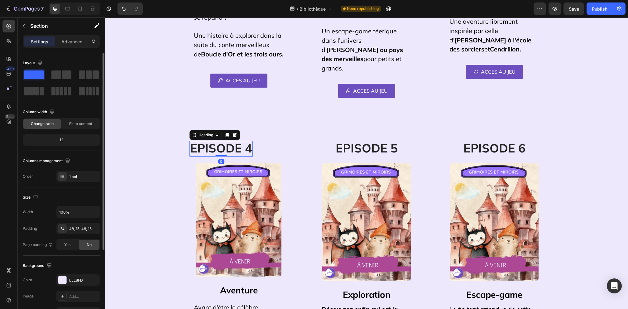
click at [247, 140] on span "EPISODE 4" at bounding box center [221, 147] width 62 height 15
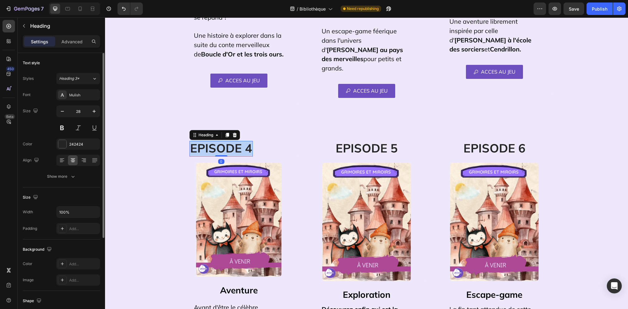
click at [247, 140] on span "EPISODE 4" at bounding box center [221, 147] width 62 height 15
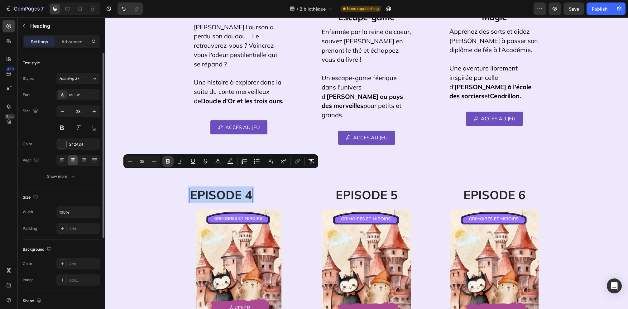
scroll to position [261, 0]
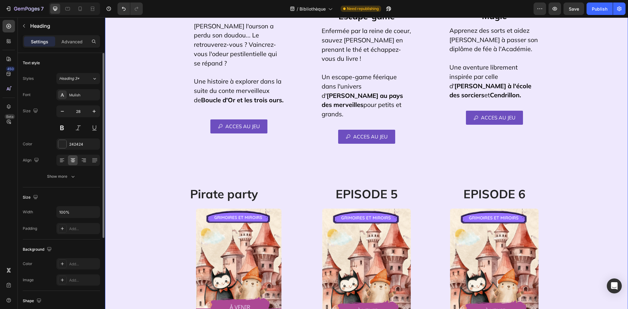
click at [128, 209] on div "LES HISTOIRES Heading Row Choisissez une histoire ou offrez la saga complète ! …" at bounding box center [366, 146] width 513 height 724
click at [224, 186] on span "Pirate party" at bounding box center [224, 193] width 68 height 15
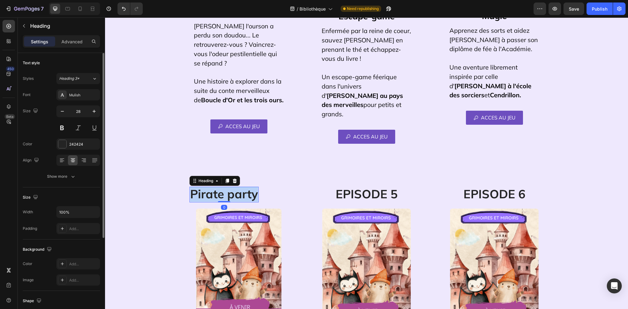
click at [224, 186] on span "Pirate party" at bounding box center [224, 193] width 68 height 15
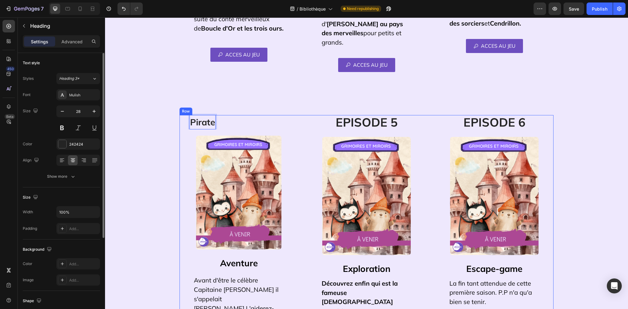
scroll to position [341, 0]
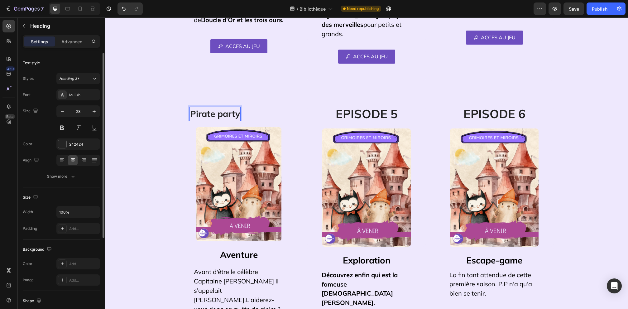
click at [217, 107] on p "Pirate party" at bounding box center [215, 113] width 50 height 13
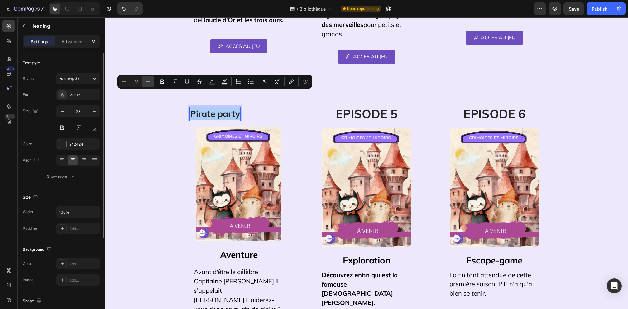
click at [150, 83] on icon "Editor contextual toolbar" at bounding box center [148, 81] width 6 height 6
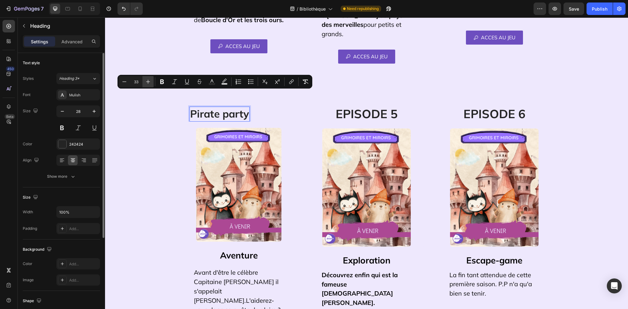
click at [150, 83] on icon "Editor contextual toolbar" at bounding box center [148, 81] width 6 height 6
click at [148, 83] on icon "Editor contextual toolbar" at bounding box center [148, 81] width 6 height 6
click at [149, 83] on icon "Editor contextual toolbar" at bounding box center [148, 81] width 6 height 6
type input "37"
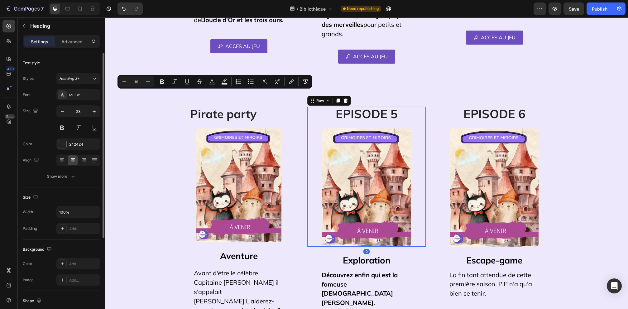
click at [310, 110] on div "EPISODE 5 Heading Image Row 0" at bounding box center [366, 177] width 118 height 140
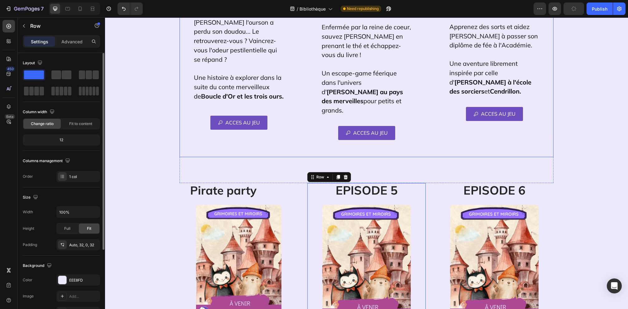
scroll to position [320, 0]
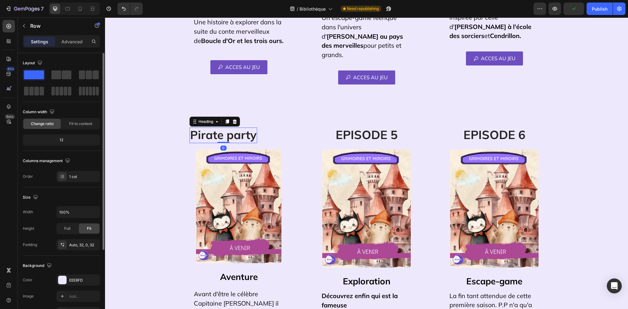
click at [224, 127] on span "Pirate party" at bounding box center [223, 134] width 66 height 14
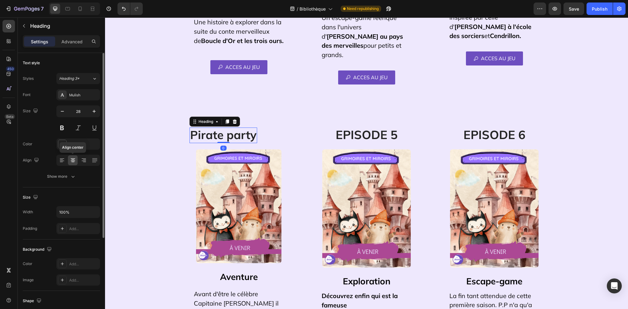
click at [72, 161] on icon at bounding box center [73, 160] width 6 height 6
click at [84, 162] on icon at bounding box center [84, 160] width 6 height 6
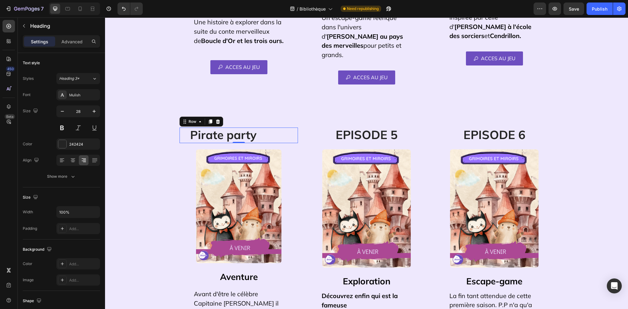
click at [269, 127] on div "⁠⁠⁠⁠⁠⁠⁠ Pirate party Heading Row 0" at bounding box center [238, 135] width 118 height 16
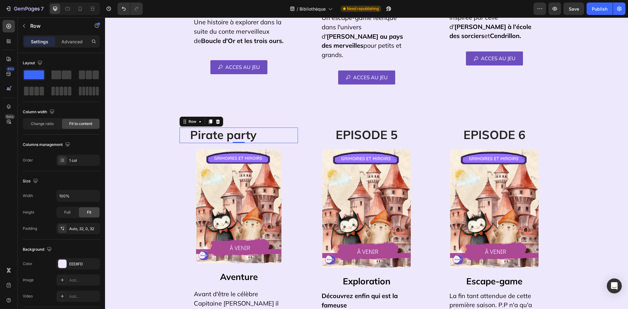
click at [256, 127] on div "⁠⁠⁠⁠⁠⁠⁠ Pirate party Heading Row 0" at bounding box center [238, 135] width 118 height 16
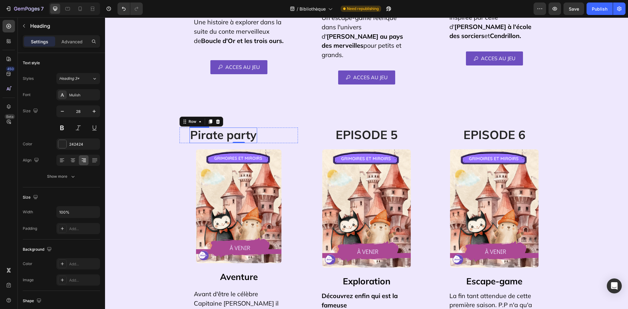
click at [242, 127] on span "Pirate party" at bounding box center [223, 134] width 66 height 14
click at [268, 127] on div "⁠⁠⁠⁠⁠⁠⁠ Pirate party Heading Row 0" at bounding box center [238, 135] width 118 height 16
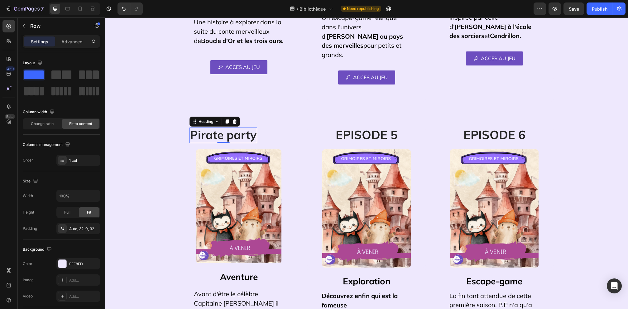
click at [254, 127] on span "Pirate party" at bounding box center [223, 134] width 66 height 14
click at [279, 127] on div "⁠⁠⁠⁠⁠⁠⁠ Pirate party Heading 0 Row" at bounding box center [238, 135] width 118 height 16
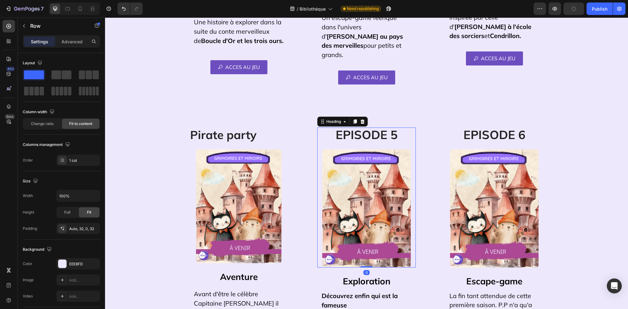
click at [371, 127] on span "EPISODE 5" at bounding box center [366, 134] width 62 height 15
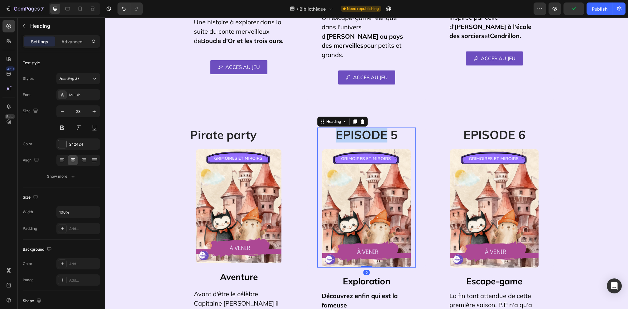
click at [371, 127] on span "EPISODE 5" at bounding box center [366, 134] width 62 height 15
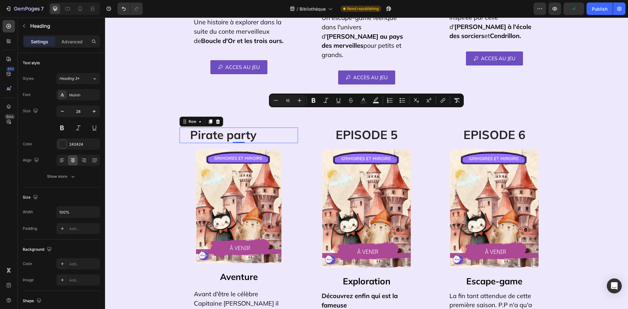
click at [283, 127] on div "⁠⁠⁠⁠⁠⁠⁠ Pirate party Heading Row 0" at bounding box center [238, 135] width 118 height 16
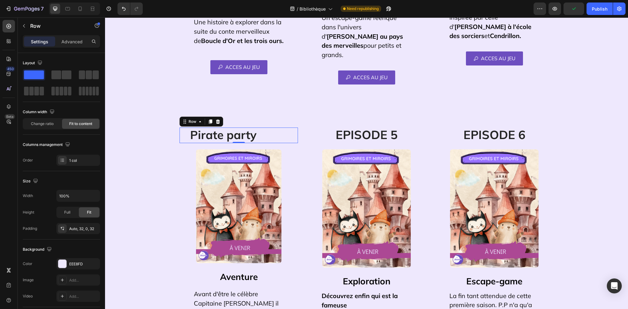
click at [283, 127] on div "⁠⁠⁠⁠⁠⁠⁠ Pirate party Heading Row 0" at bounding box center [238, 135] width 118 height 16
click at [227, 127] on span "Pirate party" at bounding box center [223, 134] width 66 height 14
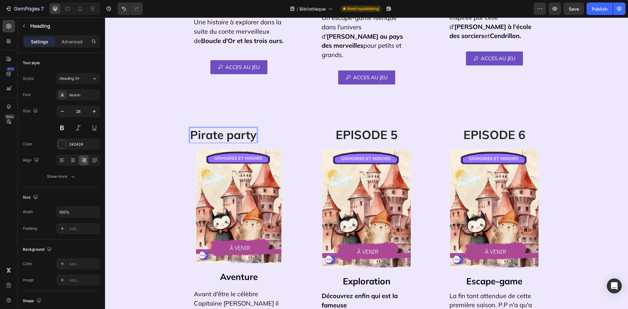
click at [244, 127] on span "Pirate party" at bounding box center [223, 134] width 66 height 14
click at [25, 27] on icon "button" at bounding box center [23, 25] width 5 height 5
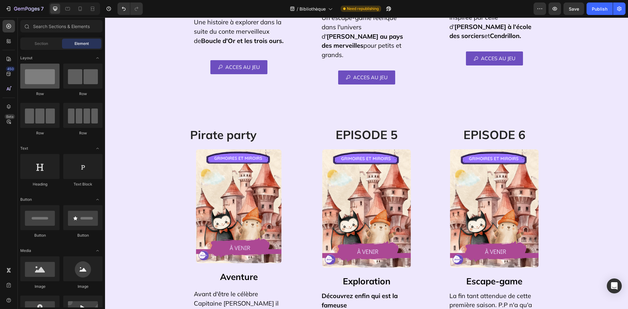
click at [50, 83] on div at bounding box center [39, 76] width 39 height 25
click at [211, 127] on span "Pirate party" at bounding box center [223, 134] width 66 height 14
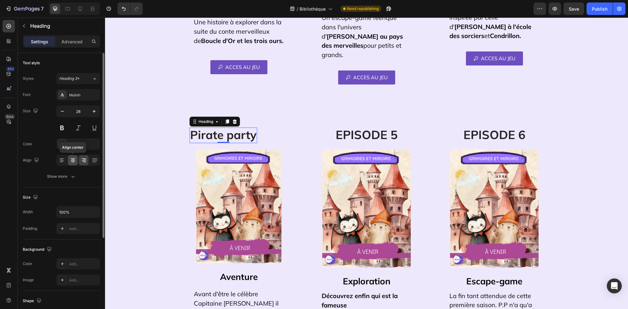
click at [74, 161] on icon at bounding box center [73, 160] width 6 height 6
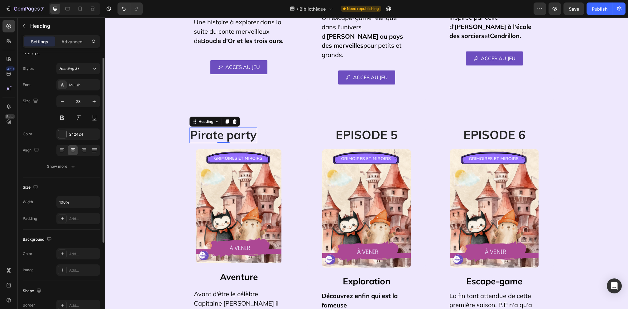
click at [73, 161] on div "Font Mulish Size 28 Color 242424 Align Show more" at bounding box center [61, 125] width 77 height 93
click at [280, 127] on div "⁠⁠⁠⁠⁠⁠⁠ Pirate party Heading Row 0" at bounding box center [238, 135] width 118 height 16
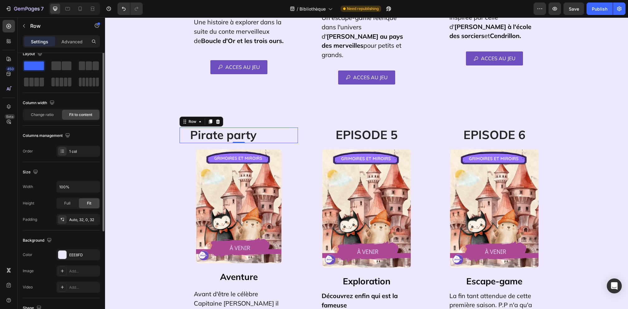
scroll to position [0, 0]
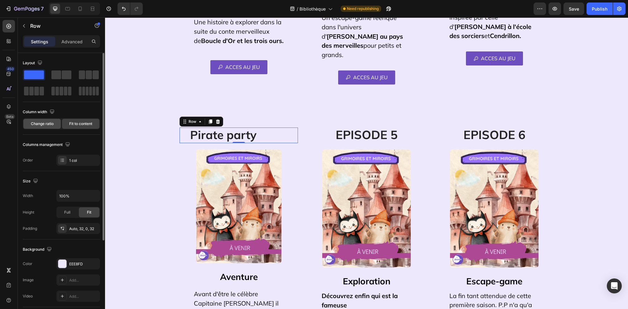
click at [51, 123] on span "Change ratio" at bounding box center [42, 124] width 23 height 6
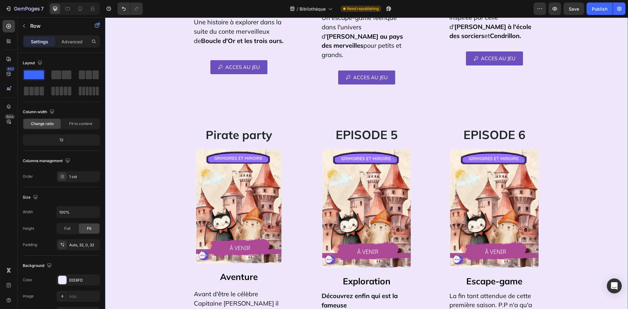
click at [140, 150] on div "LES HISTOIRES Heading Row Choisissez une histoire ou offrez la saga complète ! …" at bounding box center [366, 87] width 513 height 724
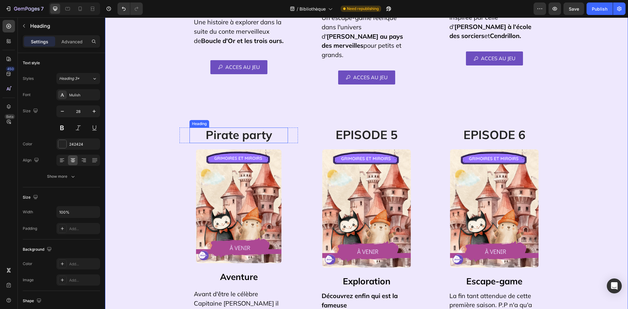
click at [259, 127] on span "Pirate party" at bounding box center [239, 134] width 66 height 14
click at [244, 127] on span "Pirate party" at bounding box center [239, 134] width 66 height 14
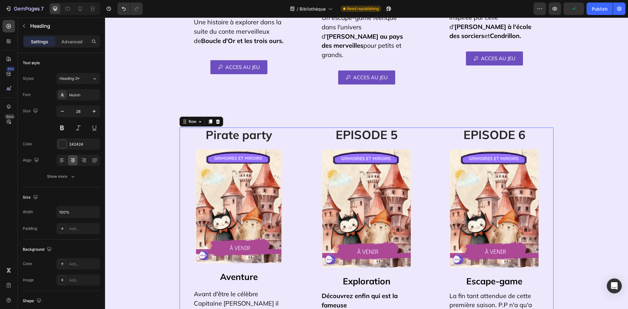
click at [305, 164] on div "⁠⁠⁠⁠⁠⁠⁠ Pirate party Heading Row Image Aventure Heading Avant d'être le célèbre…" at bounding box center [366, 265] width 374 height 276
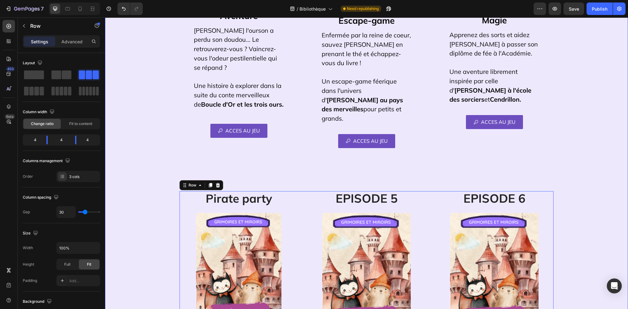
scroll to position [280, 0]
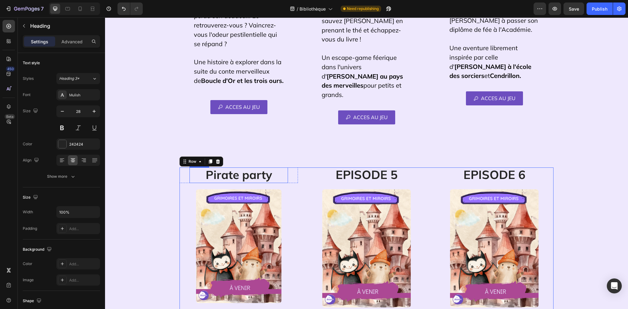
click at [271, 167] on span "Pirate party" at bounding box center [239, 174] width 66 height 14
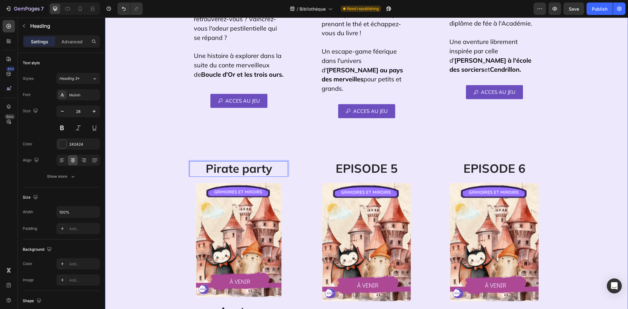
scroll to position [285, 0]
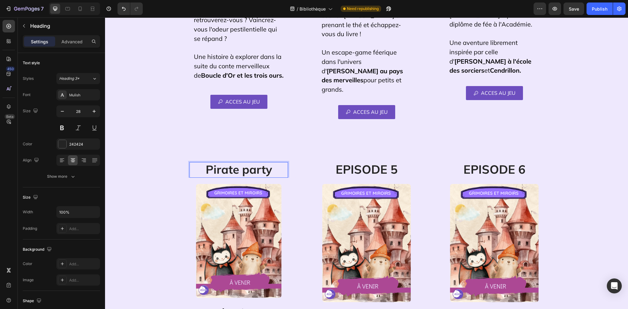
click at [264, 162] on span "Pirate party" at bounding box center [239, 169] width 66 height 14
click at [302, 162] on div "⁠⁠⁠⁠⁠⁠⁠ Pirate et Cie. Heading Row Image Aventure Heading Avant d'être le célèb…" at bounding box center [366, 300] width 374 height 276
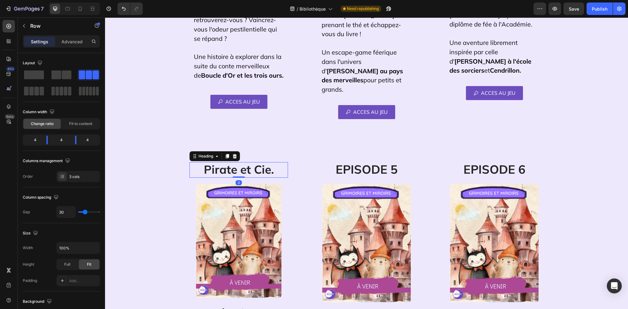
click at [237, 162] on span "Pirate et Cie." at bounding box center [239, 169] width 70 height 14
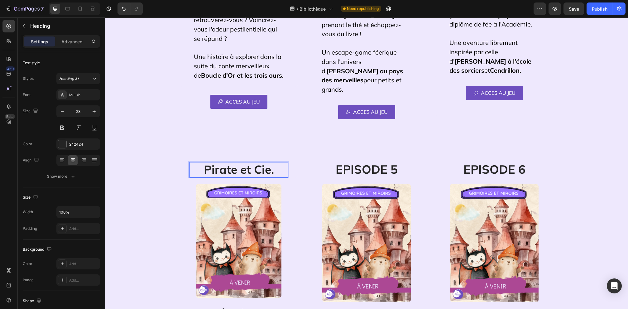
click at [236, 162] on span "Pirate et Cie." at bounding box center [239, 169] width 70 height 14
click at [303, 196] on div "Pirates et Cie. Heading 0 Row Image Aventure Heading Avant d'être le célèbre Ca…" at bounding box center [366, 300] width 374 height 276
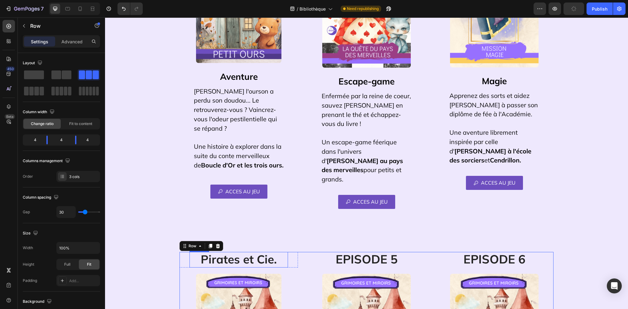
scroll to position [195, 0]
click at [265, 252] on span "Pirates et Cie." at bounding box center [239, 259] width 76 height 14
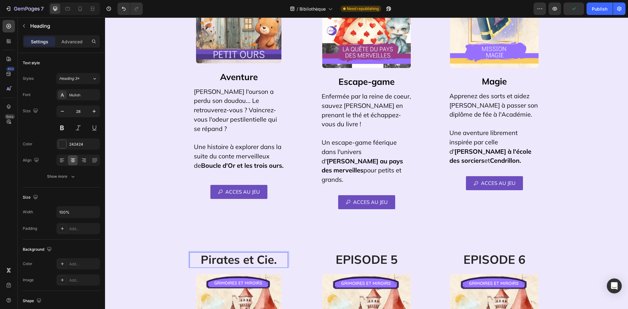
click at [245, 252] on span "Pirates et Cie." at bounding box center [239, 259] width 76 height 14
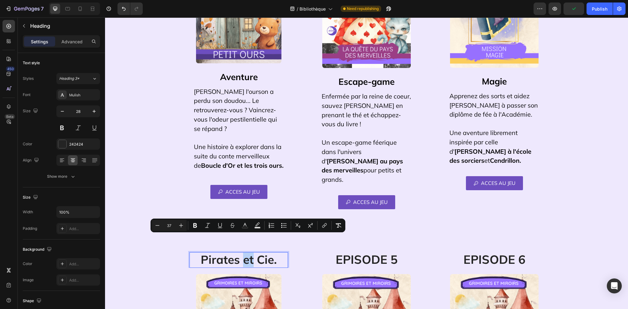
click at [247, 252] on span "Pirates et Cie." at bounding box center [239, 259] width 76 height 14
drag, startPoint x: 244, startPoint y: 244, endPoint x: 275, endPoint y: 245, distance: 30.9
click at [275, 252] on span "Pirates et Cie." at bounding box center [239, 259] width 76 height 14
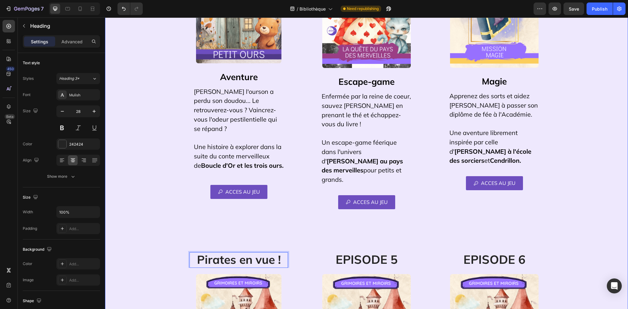
click at [171, 225] on div "LES HISTOIRES Heading Row Choisissez une histoire ou offrez la saga complète ! …" at bounding box center [366, 212] width 513 height 724
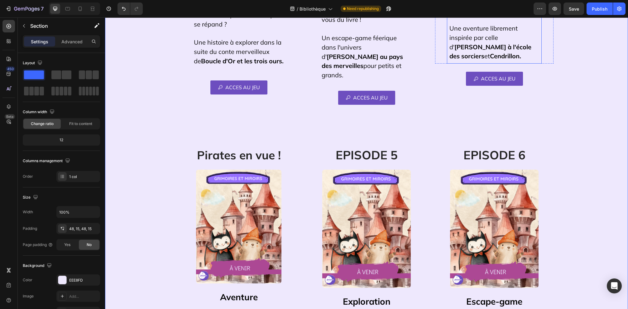
scroll to position [0, 0]
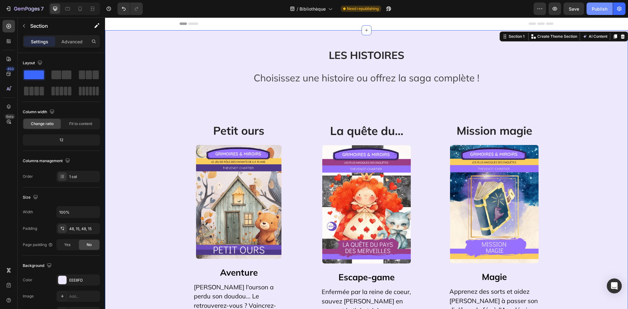
click at [601, 8] on div "Publish" at bounding box center [600, 9] width 16 height 7
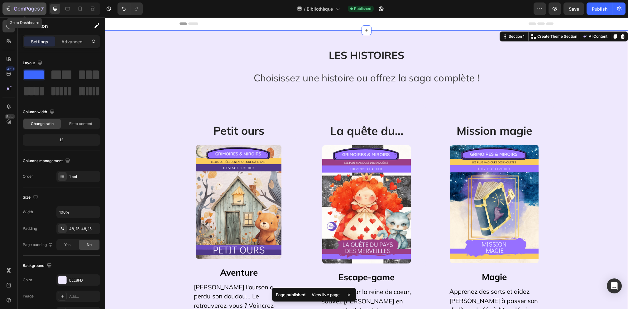
click at [22, 11] on icon "button" at bounding box center [27, 9] width 26 height 5
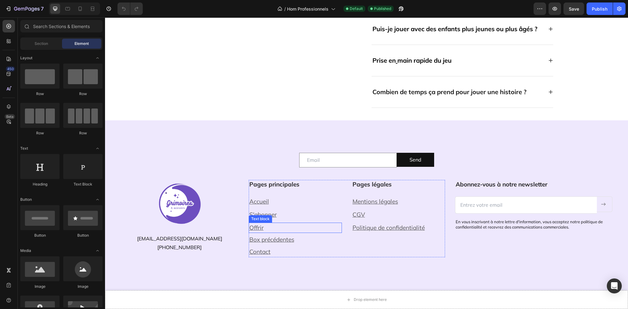
scroll to position [2305, 0]
click at [227, 239] on p "la.gamificatrice@gmail.com 07.56.88.61.71" at bounding box center [179, 242] width 104 height 18
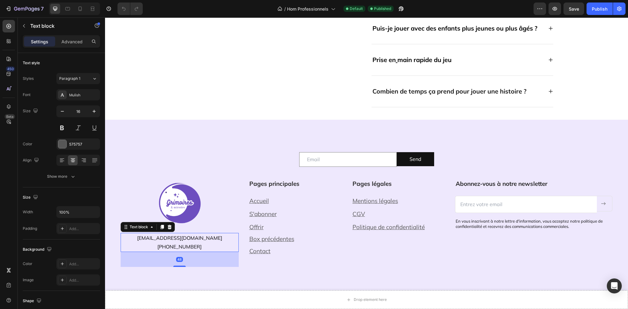
click at [221, 238] on p "la.gamificatrice@gmail.com 07.56.88.61.71" at bounding box center [179, 242] width 104 height 18
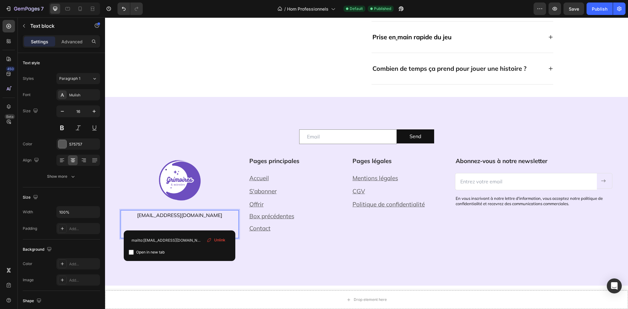
scroll to position [2329, 0]
click at [204, 223] on p "la.gamificatrice@gmail.com www.lagamificatrice.com 07.56.88.61.71" at bounding box center [179, 223] width 104 height 27
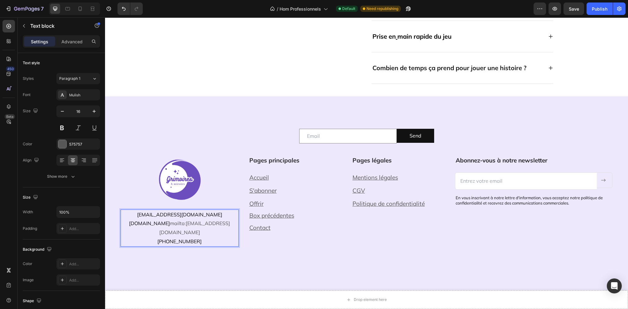
click at [187, 223] on link "mailto:la.gamificatrice@gmail.com" at bounding box center [194, 227] width 71 height 15
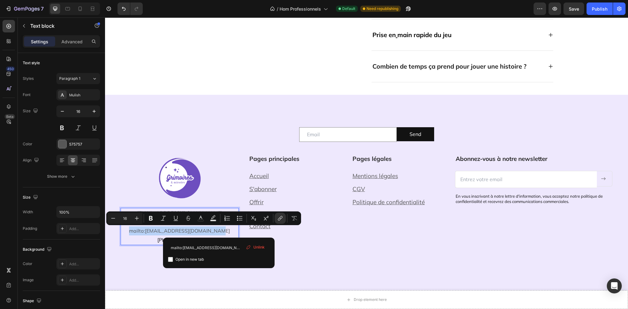
drag, startPoint x: 221, startPoint y: 231, endPoint x: 131, endPoint y: 231, distance: 90.0
click at [129, 232] on p "la.gamificatrice@gmail.com www.lagamificatrice.com mailto:la.gamificatrice@gmai…" at bounding box center [179, 226] width 104 height 36
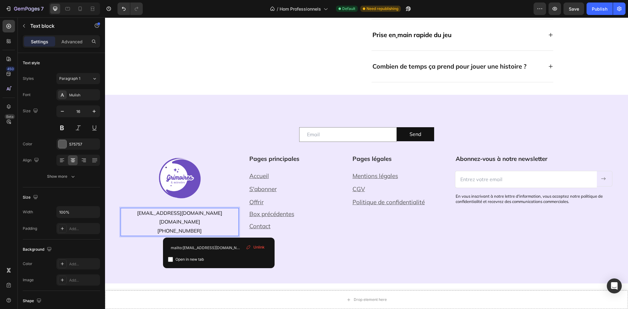
click at [226, 221] on p "la.gamificatrice@gmail.com www.lagamificatrice.com 07.56.88.61.71" at bounding box center [179, 221] width 104 height 27
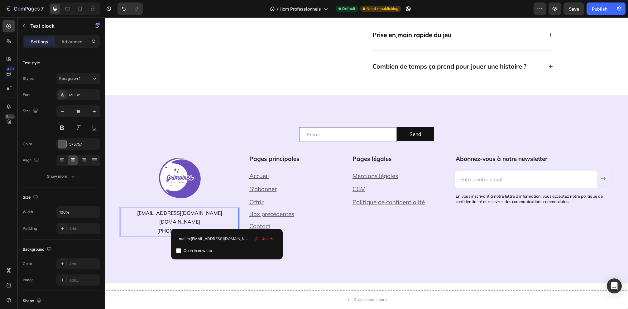
click at [210, 222] on p "la.gamificatrice@gmail.com www.lagamificatrice.com 07.56.88.61.71" at bounding box center [179, 221] width 104 height 27
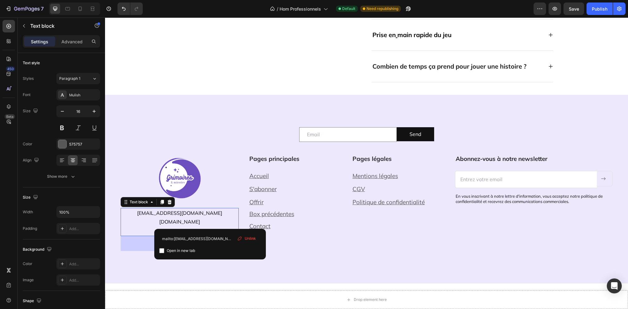
click at [242, 240] on div "Unlink" at bounding box center [247, 238] width 24 height 8
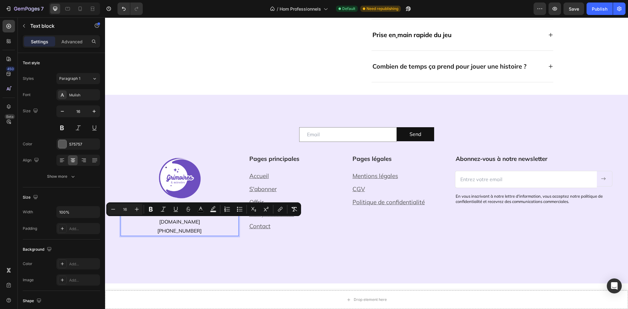
drag, startPoint x: 214, startPoint y: 221, endPoint x: 156, endPoint y: 222, distance: 57.6
click at [151, 223] on p "la.gamificatrice@gmail.com www.lagamificatrice.com 07.56.88.61.71" at bounding box center [179, 221] width 104 height 27
click at [280, 212] on icon "Editor contextual toolbar" at bounding box center [280, 209] width 6 height 6
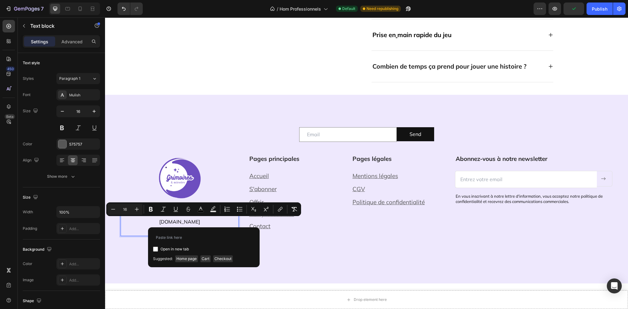
click at [176, 246] on span "Open in new tab" at bounding box center [174, 248] width 28 height 7
checkbox input "true"
click at [182, 237] on input "Editor contextual toolbar" at bounding box center [204, 237] width 102 height 10
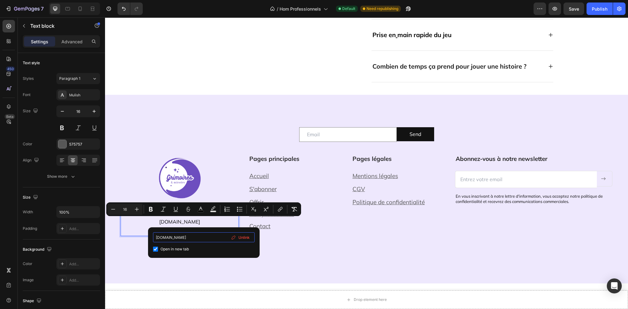
type input "www.lagamificatrice.com"
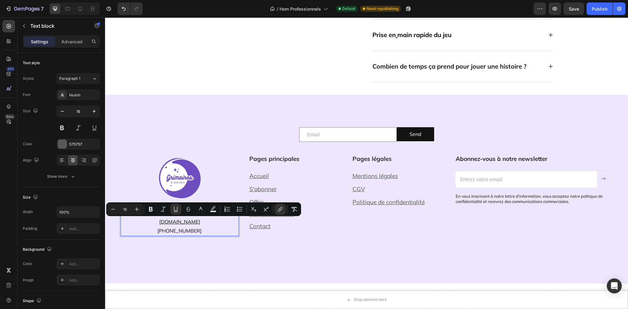
click at [217, 224] on p "la.gamificatrice@gmail.com www.lagamificatrice.com 07.56.88.61.71" at bounding box center [179, 221] width 104 height 27
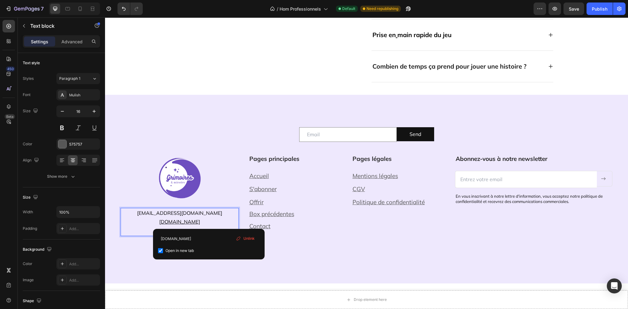
click at [186, 223] on u "www.lagamificatrice.com" at bounding box center [179, 221] width 41 height 6
click at [204, 269] on div "Email Field Send Submit Button Row Newsletter Image la.gamificatrice@gmail.com …" at bounding box center [367, 198] width 492 height 156
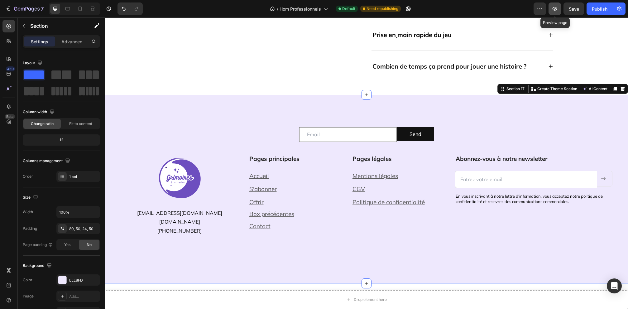
click at [553, 11] on icon "button" at bounding box center [554, 9] width 6 height 6
click at [12, 10] on div "7" at bounding box center [24, 8] width 38 height 7
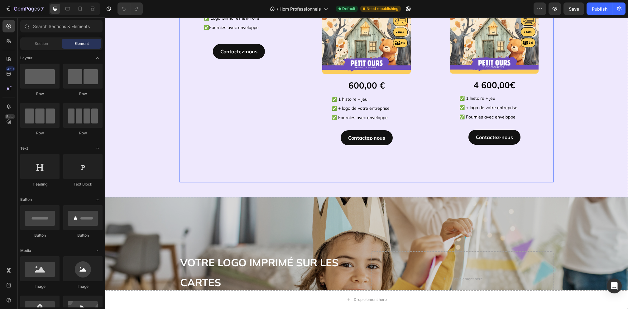
scroll to position [1343, 0]
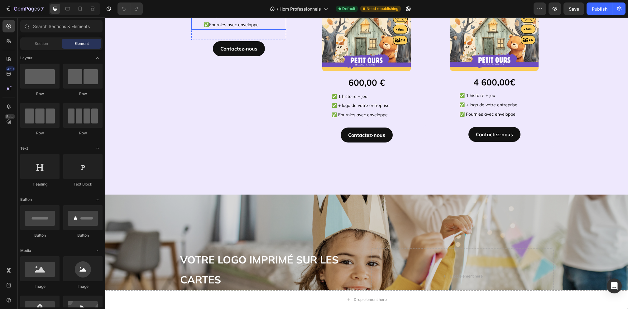
click at [231, 11] on p "✅ 1 histoire + jeu" at bounding box center [239, 1] width 70 height 18
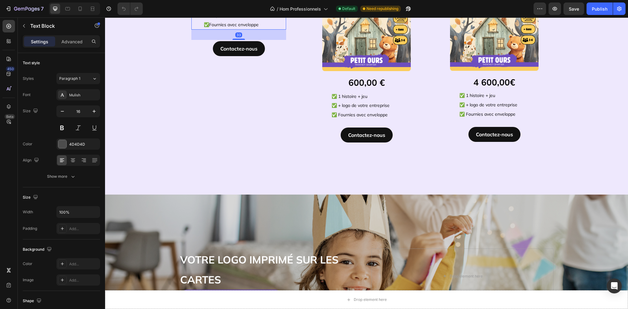
click at [264, 11] on p "✅ 1 histoire + jeu" at bounding box center [239, 1] width 70 height 18
click at [231, 30] on div "⁠⁠⁠⁠⁠⁠⁠ ✅ 1 histoire + jeu ✅ Logo Grimoires & Miroirs ✅ Fournies avec enveloppe" at bounding box center [238, 11] width 71 height 38
click at [259, 157] on div "LES FORMULES Heading Row "Nos jeux de rôle offrent aux enfants un espace sûr po…" at bounding box center [366, 21] width 374 height 310
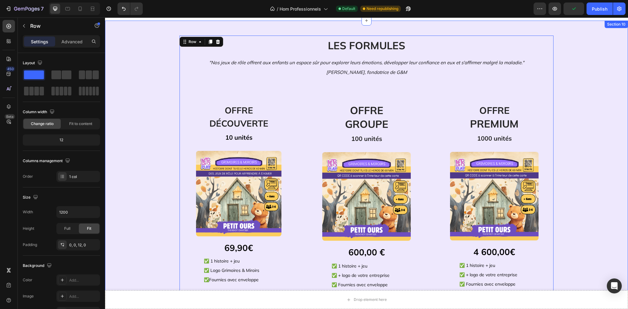
scroll to position [1145, 0]
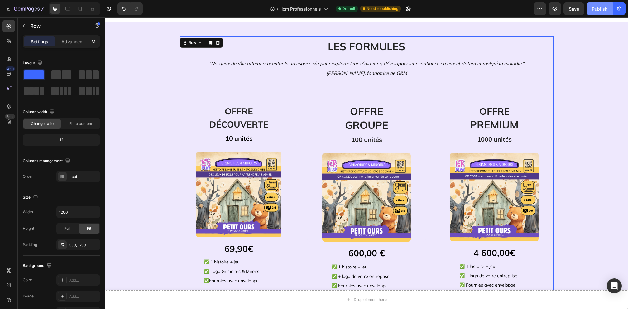
click at [604, 10] on div "Publish" at bounding box center [600, 9] width 16 height 7
click at [77, 8] on icon at bounding box center [80, 9] width 6 height 6
type input "100%"
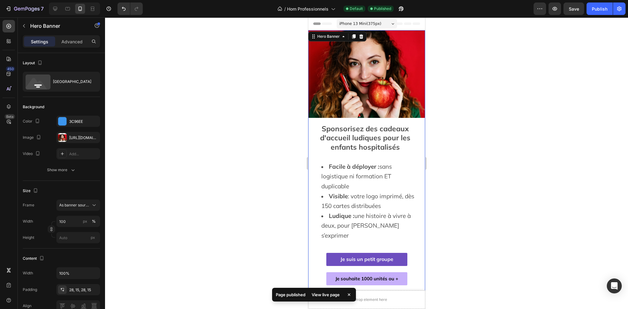
scroll to position [1, 0]
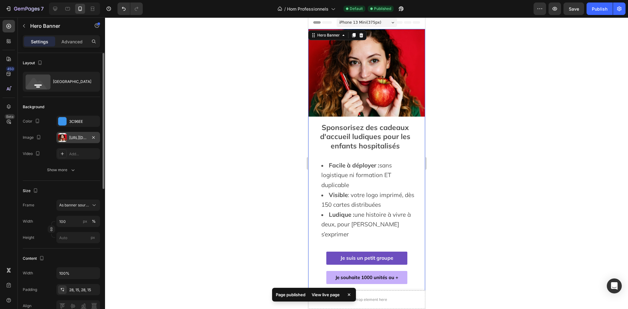
click at [77, 137] on div "https://cdn.shopify.com/s/files/1/0853/5084/2711/files/gempages_539024506933478…" at bounding box center [78, 138] width 18 height 6
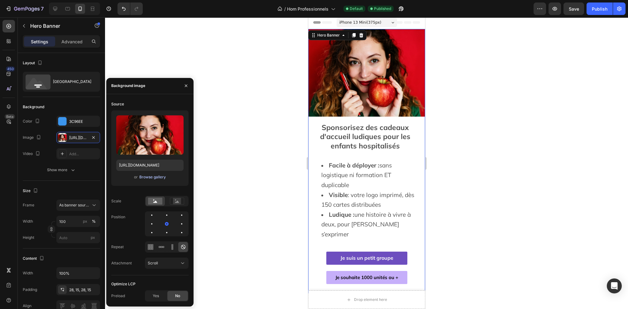
click at [143, 177] on div "Browse gallery" at bounding box center [152, 177] width 26 height 6
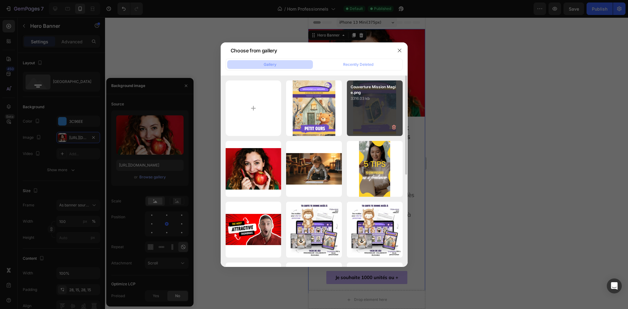
click at [376, 111] on div "Couverture Mission Magie.png 3316.03 kb" at bounding box center [375, 108] width 56 height 56
type input "https://cdn.shopify.com/s/files/1/0853/5084/2711/files/gempages_539024506933478…"
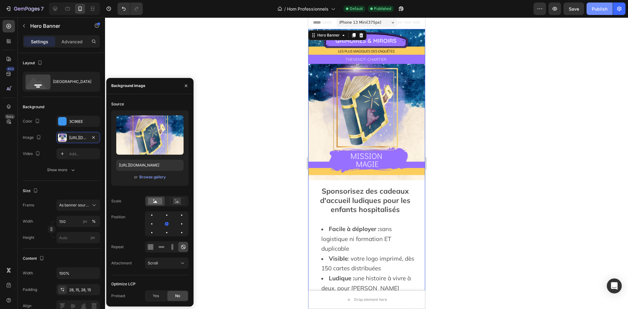
click at [596, 15] on button "Publish" at bounding box center [599, 8] width 26 height 12
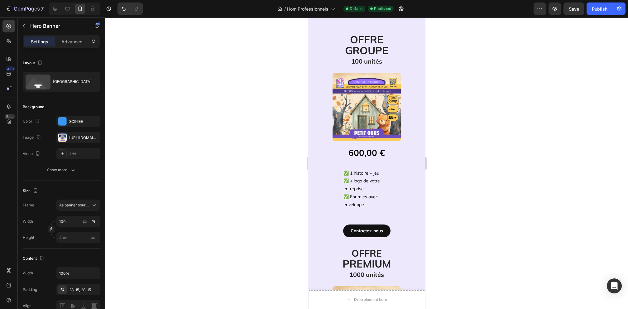
scroll to position [1957, 0]
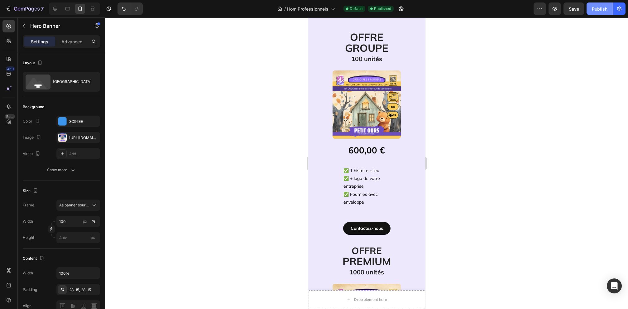
click at [591, 6] on button "Publish" at bounding box center [599, 8] width 26 height 12
